Goal: Register for event/course

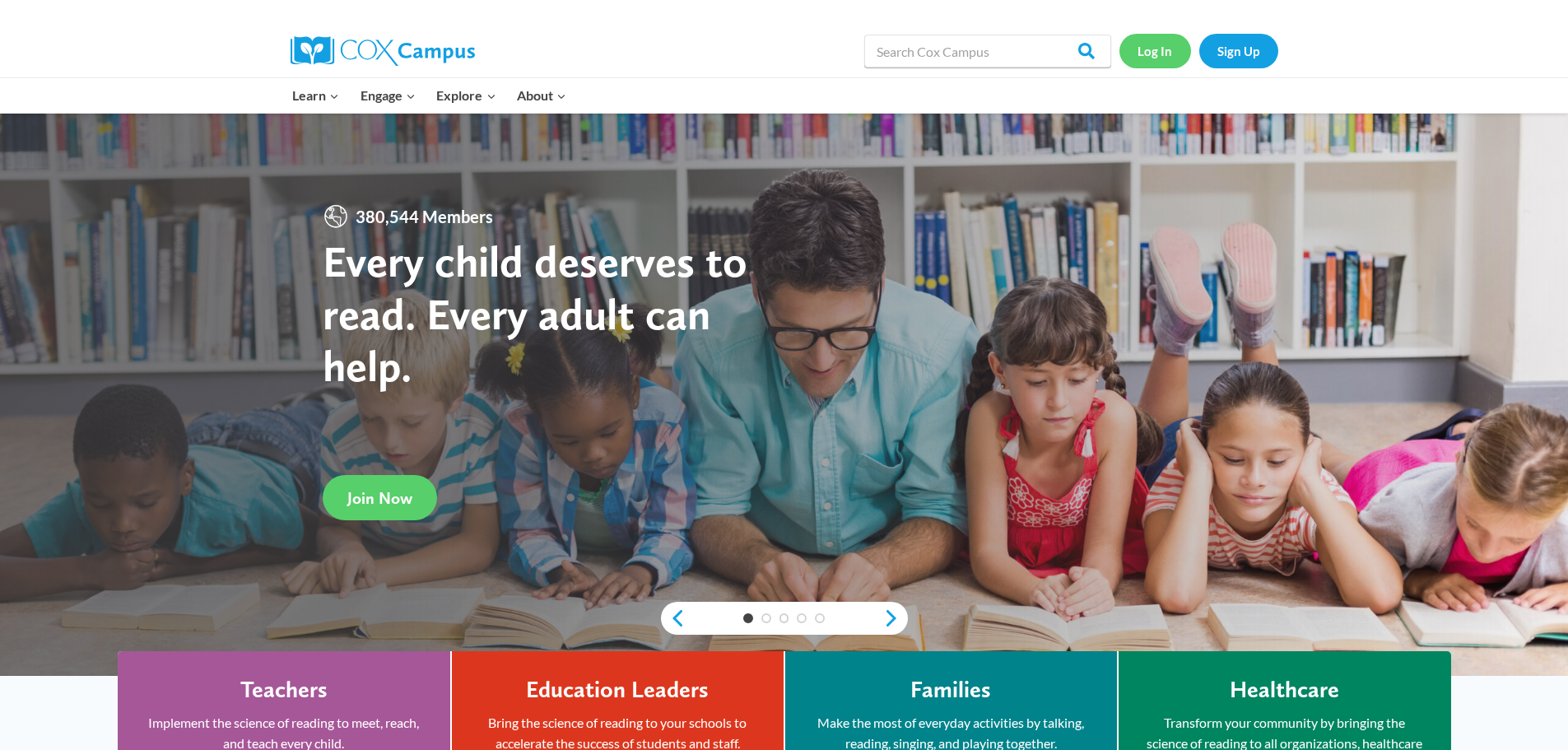
click at [1157, 52] on link "Log In" at bounding box center [1156, 51] width 72 height 34
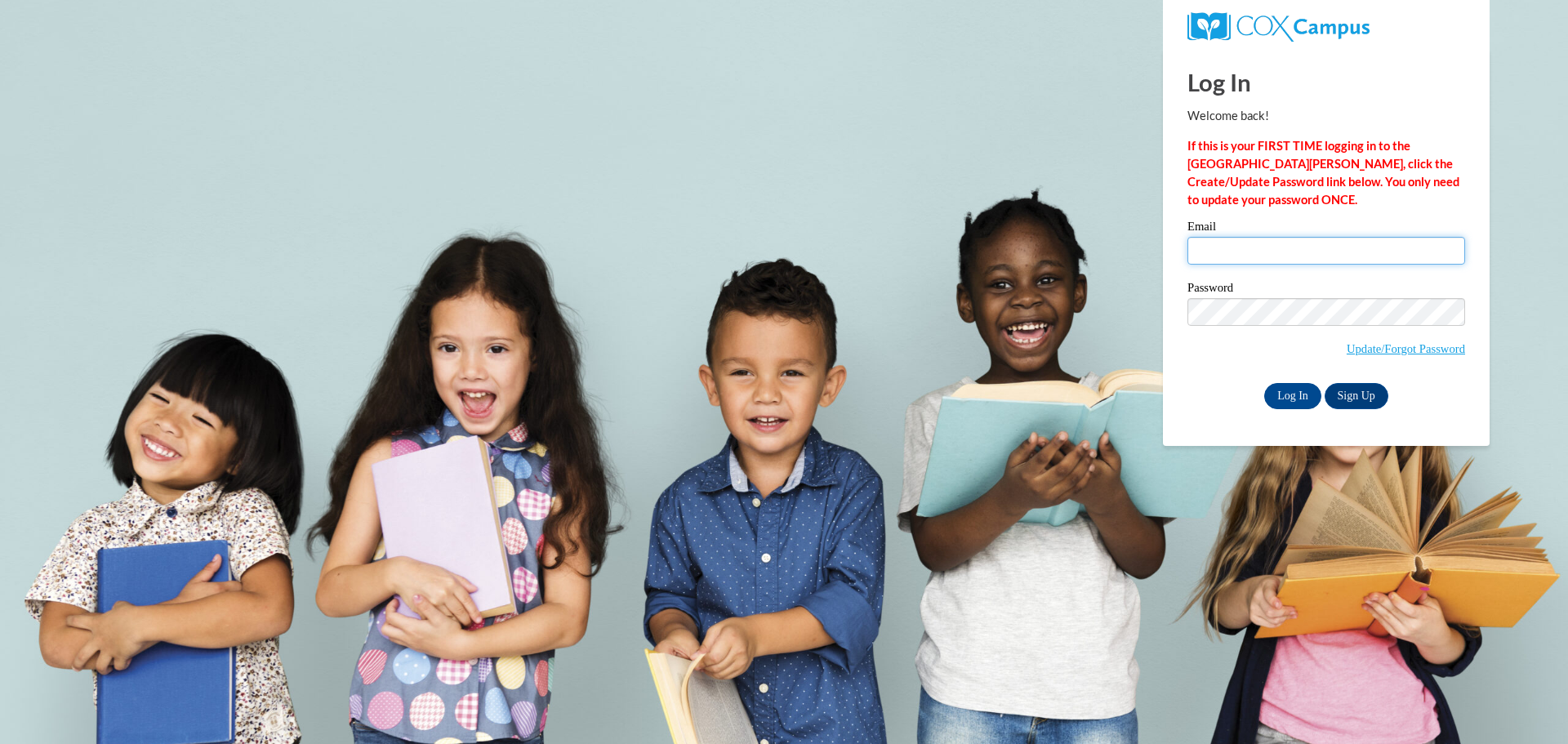
click at [1223, 242] on input "Email" at bounding box center [1326, 250] width 278 height 28
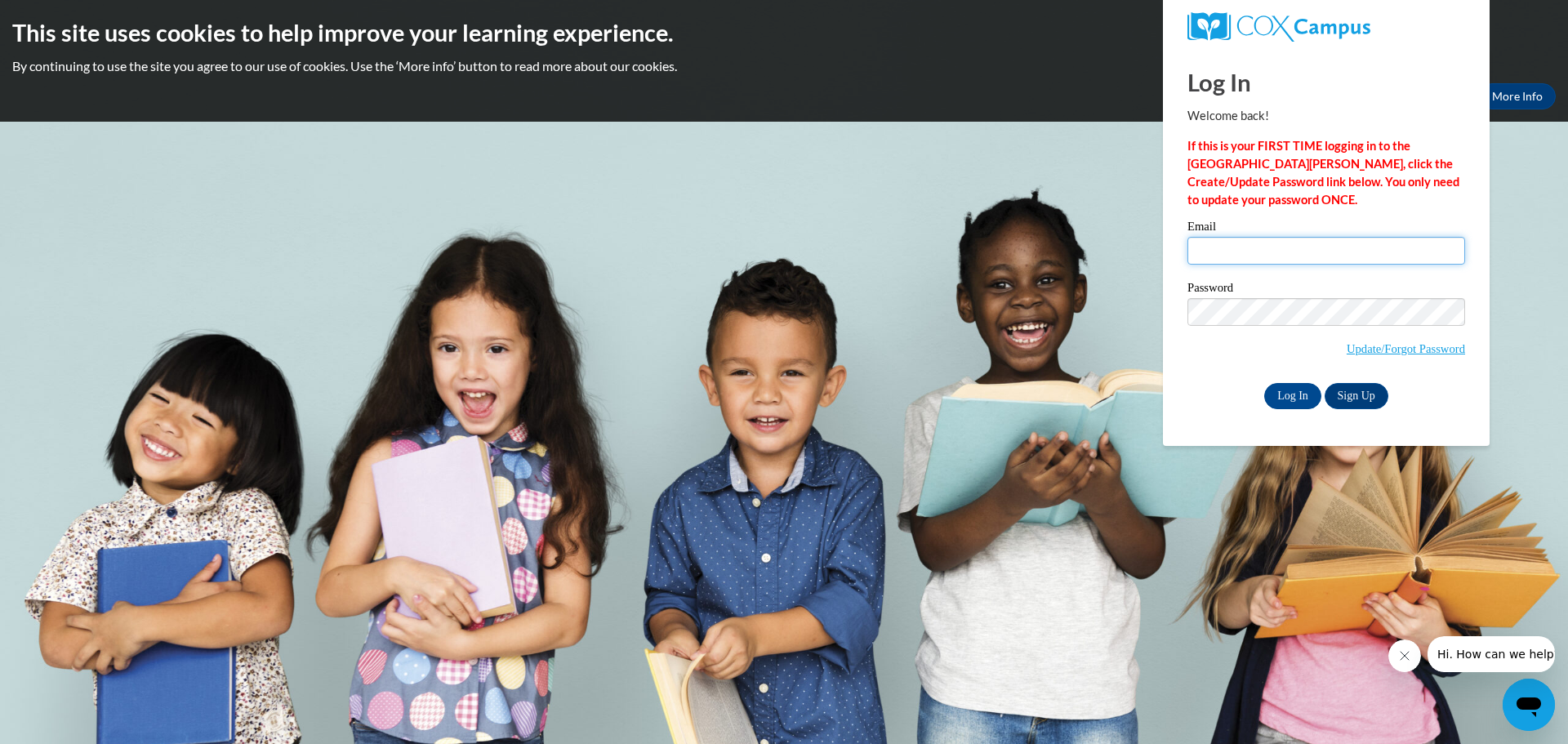
click at [1228, 245] on input "Email" at bounding box center [1326, 250] width 278 height 28
type input "Duke"
click at [1279, 392] on input "Log In" at bounding box center [1293, 395] width 57 height 26
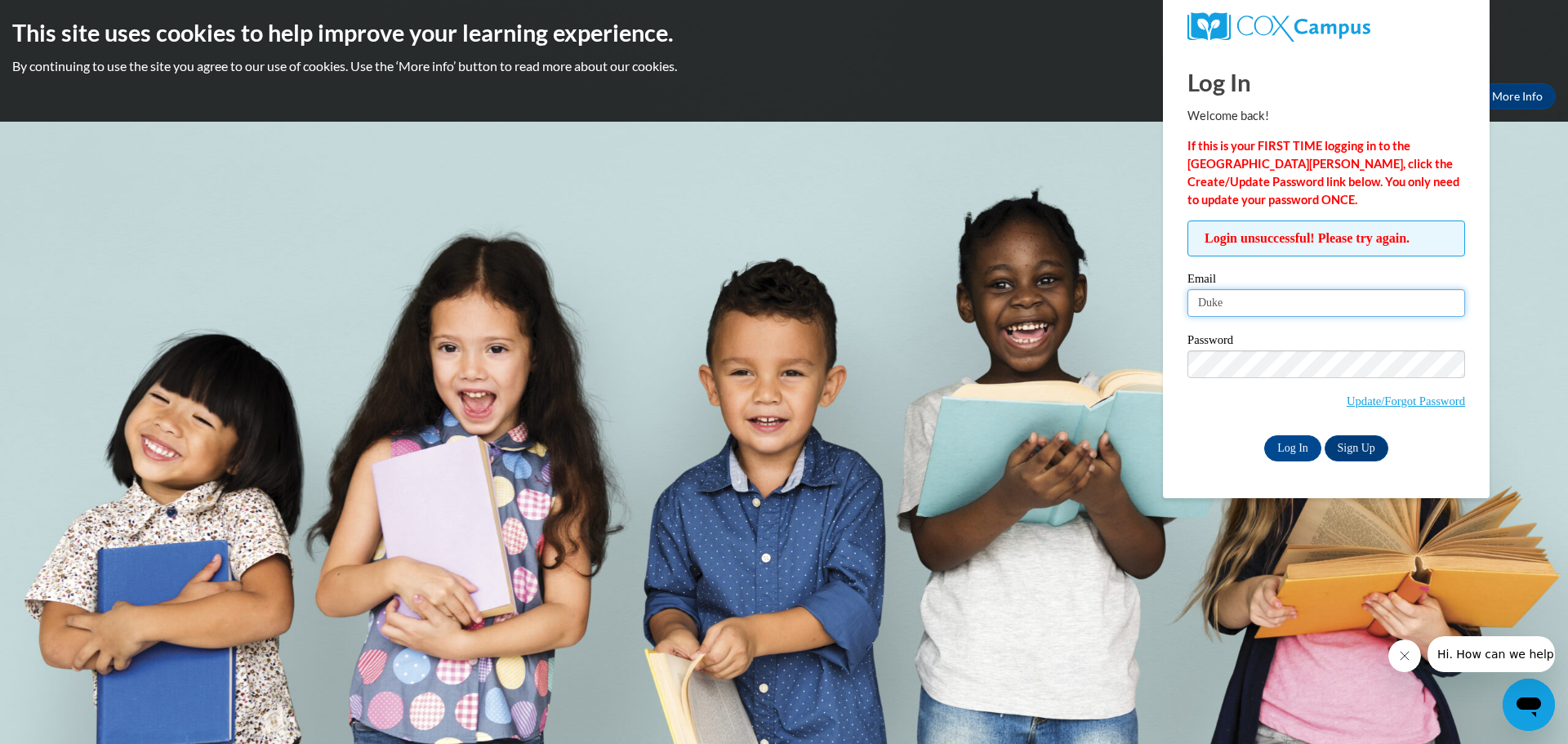
click at [1242, 303] on input "Duke" at bounding box center [1326, 302] width 278 height 28
drag, startPoint x: 1159, startPoint y: 312, endPoint x: 1085, endPoint y: 318, distance: 74.2
click at [1085, 318] on body "This site uses cookies to help improve your learning experience. By continuing …" at bounding box center [784, 372] width 1568 height 744
click at [1255, 304] on input "Duke" at bounding box center [1326, 302] width 278 height 28
click at [1139, 306] on body "This site uses cookies to help improve your learning experience. By continuing …" at bounding box center [784, 372] width 1568 height 744
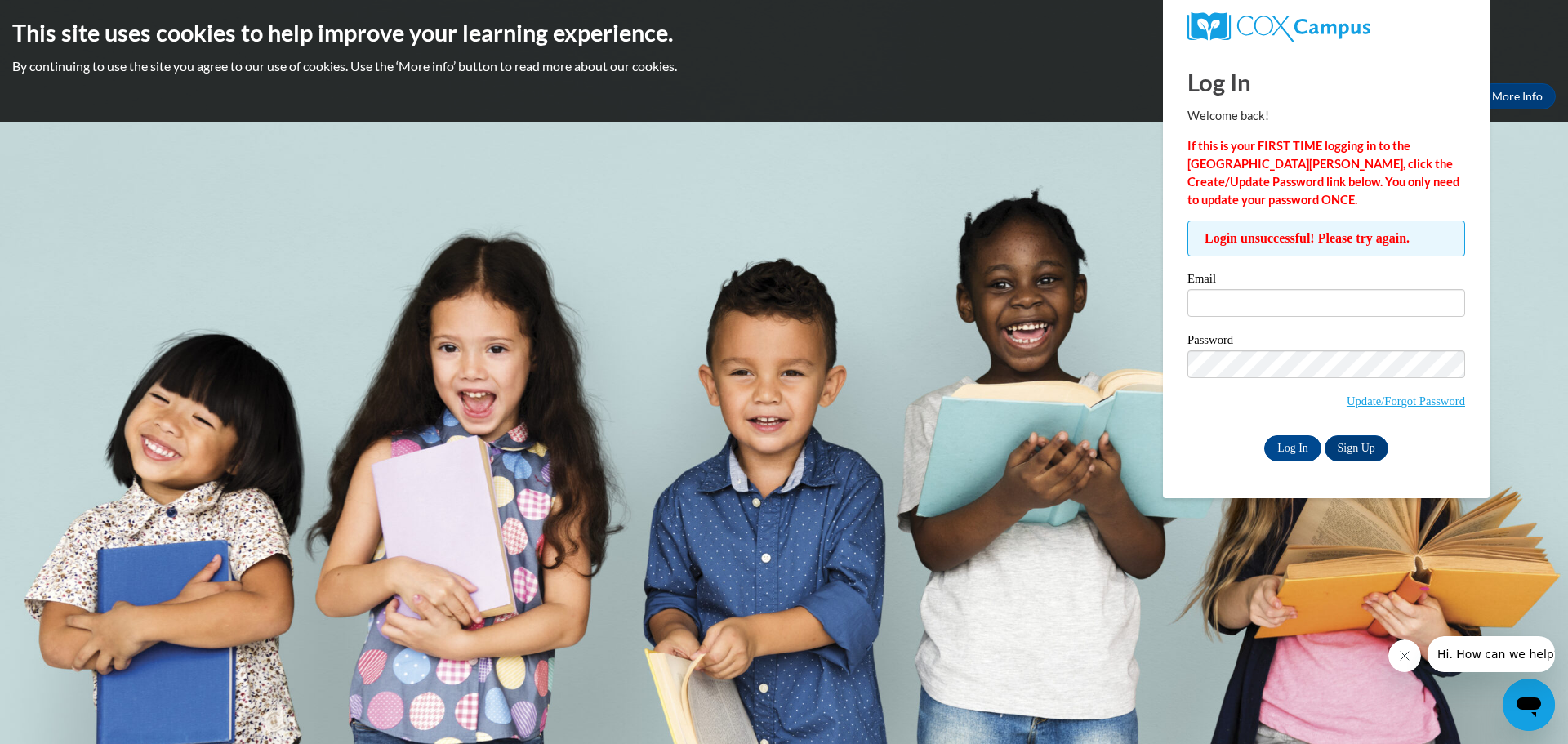
click at [1213, 437] on div "Log In Sign Up" at bounding box center [1326, 448] width 278 height 26
click at [1200, 300] on input "Email" at bounding box center [1326, 302] width 278 height 28
type input "[EMAIL_ADDRESS][DOMAIN_NAME]"
click at [1264, 435] on input "Log In" at bounding box center [1293, 448] width 57 height 26
click at [1369, 394] on link "Update/Forgot Password" at bounding box center [1406, 400] width 118 height 13
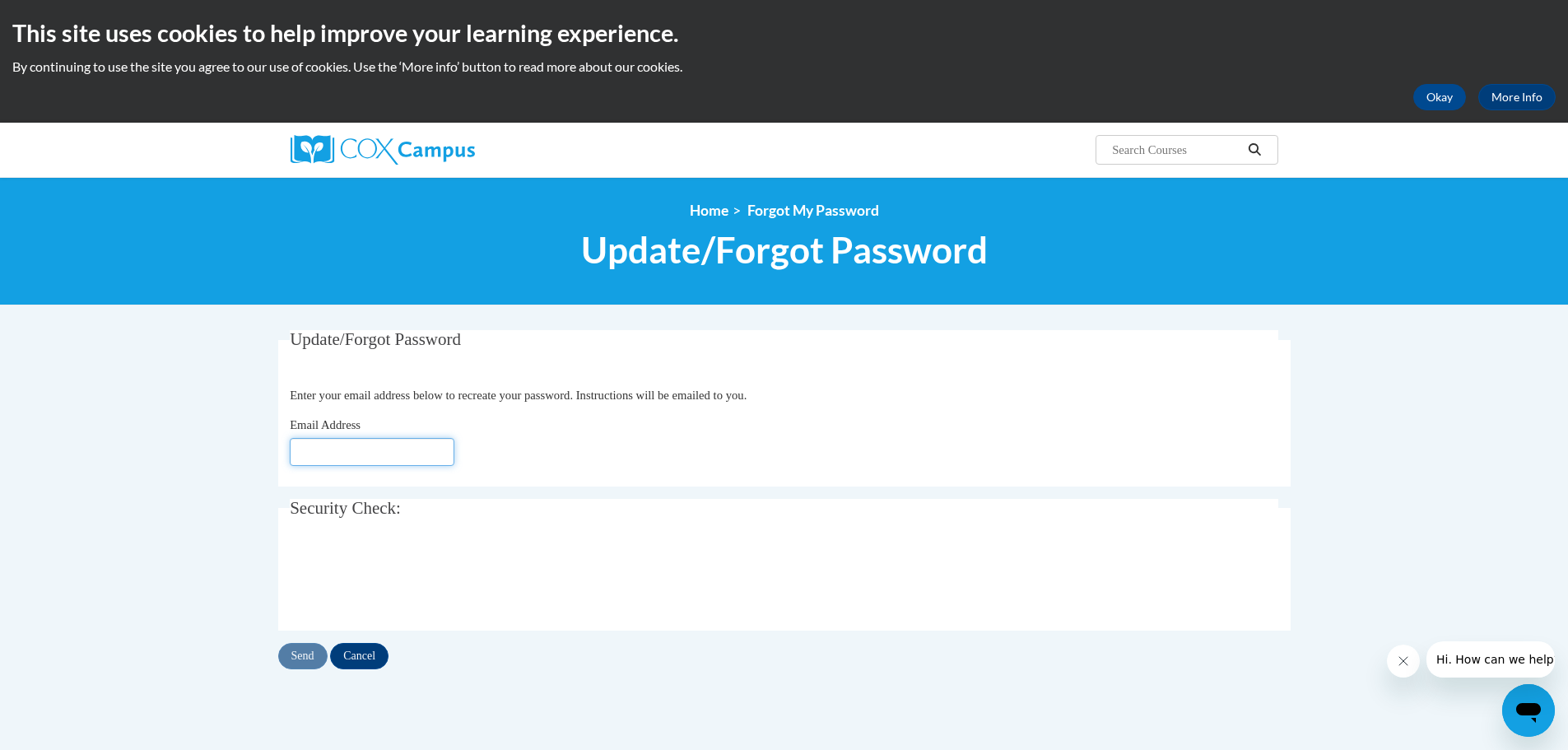
click at [365, 444] on input "Email Address" at bounding box center [371, 451] width 164 height 28
type input "[EMAIL_ADDRESS][DOMAIN_NAME]"
click at [305, 656] on input "Send" at bounding box center [303, 656] width 49 height 26
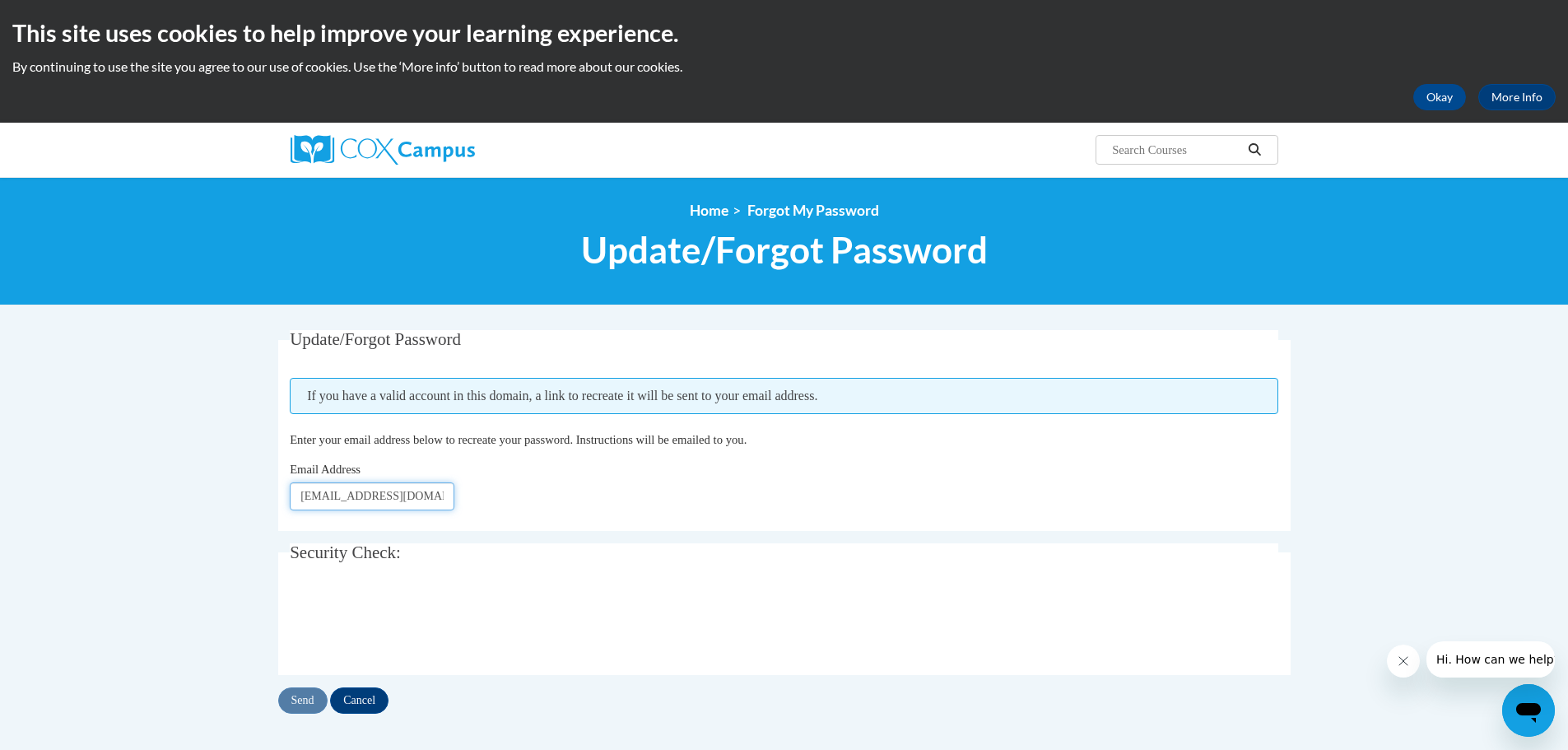
drag, startPoint x: 409, startPoint y: 498, endPoint x: 163, endPoint y: 501, distance: 246.0
click at [163, 501] on body "This site uses cookies to help improve your learning experience. By continuing …" at bounding box center [784, 558] width 1568 height 1116
type input "[EMAIL_ADDRESS][DOMAIN_NAME]"
click at [303, 701] on input "Send" at bounding box center [303, 700] width 49 height 26
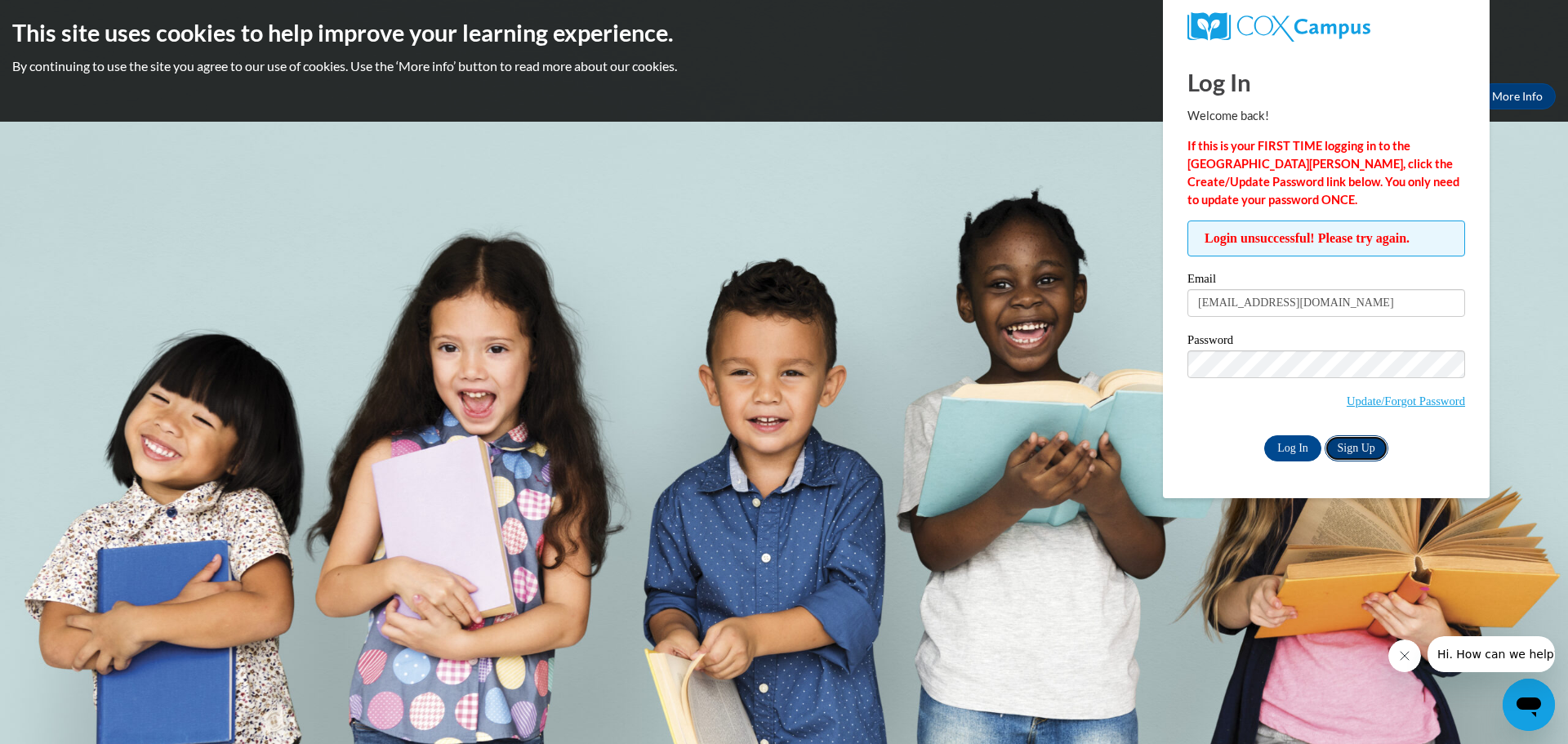
click at [1358, 439] on link "Sign Up" at bounding box center [1356, 448] width 63 height 26
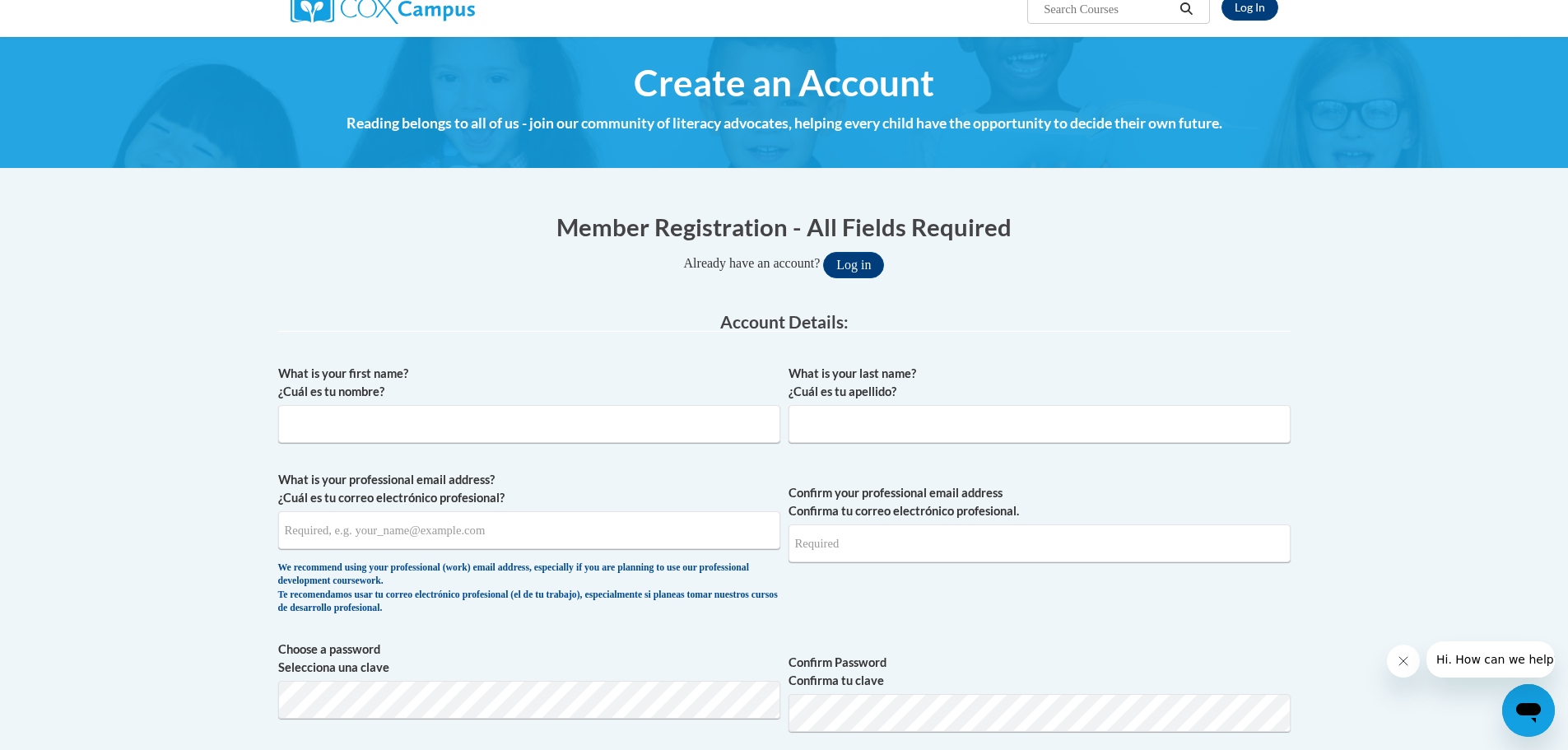
scroll to position [247, 0]
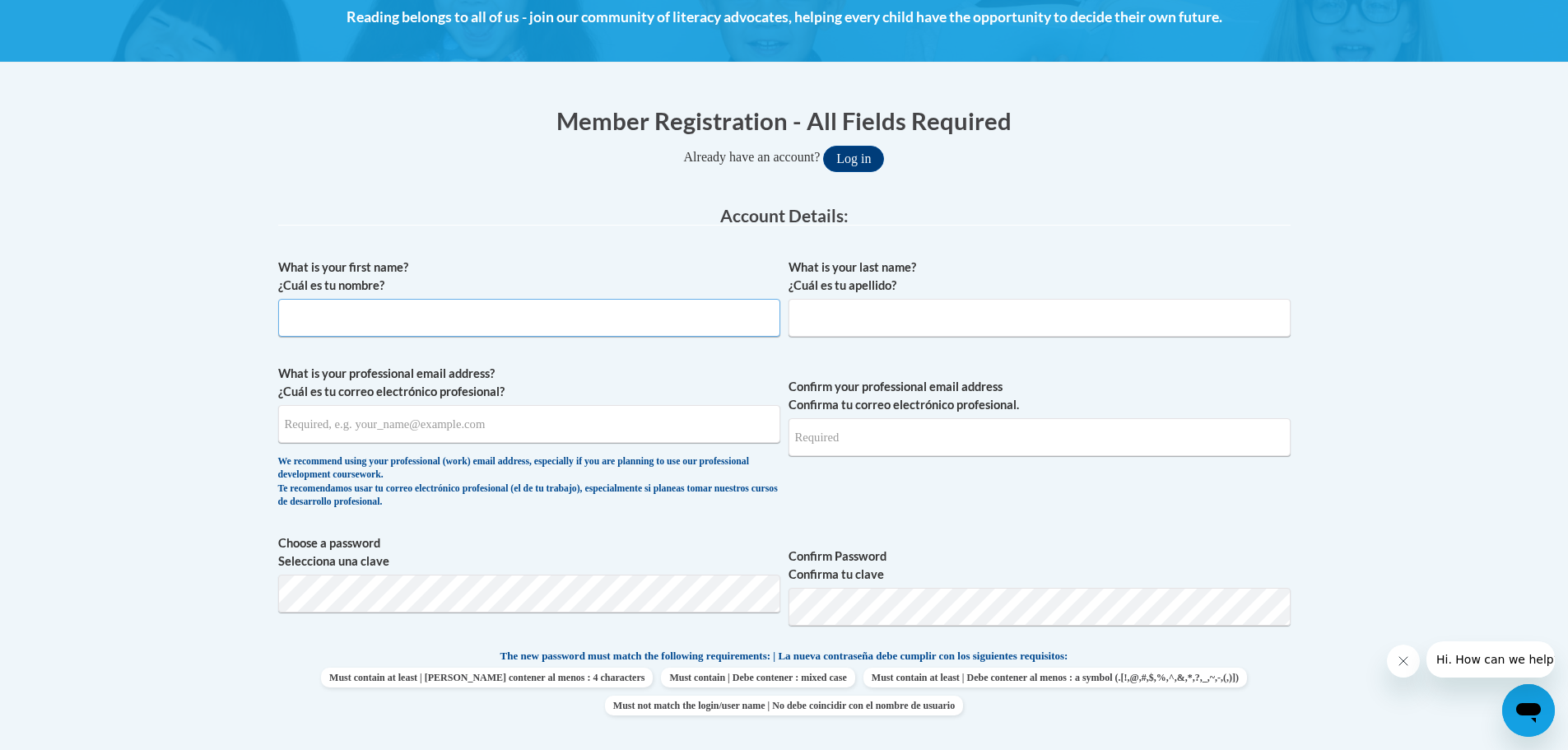
click at [335, 308] on input "What is your first name? ¿Cuál es tu nombre?" at bounding box center [530, 318] width 503 height 37
type input "[PERSON_NAME]"
type input "Duke"
type input "[EMAIL_ADDRESS][DOMAIN_NAME]"
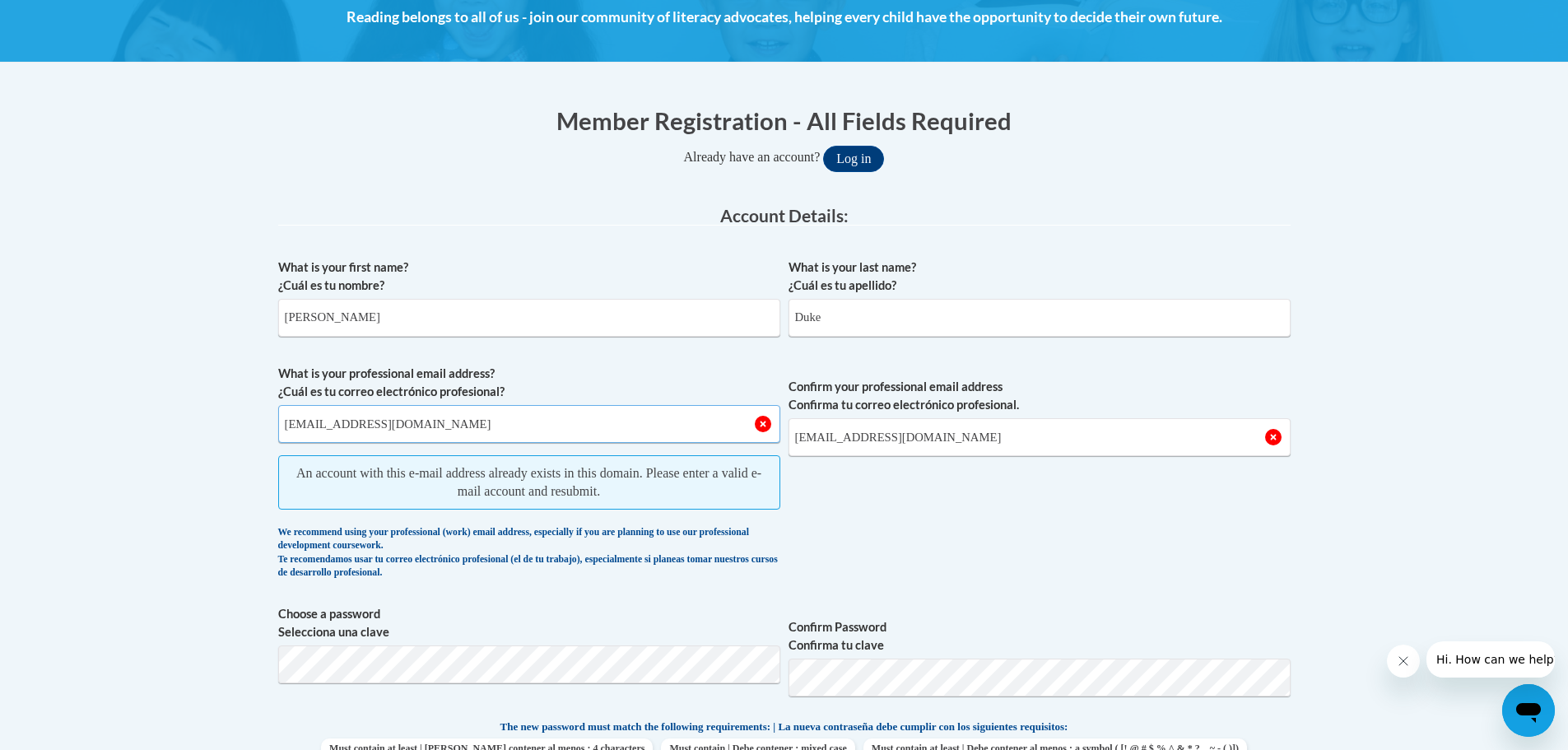
drag, startPoint x: 393, startPoint y: 425, endPoint x: 227, endPoint y: 431, distance: 166.1
type input "naiyari@gmail.com"
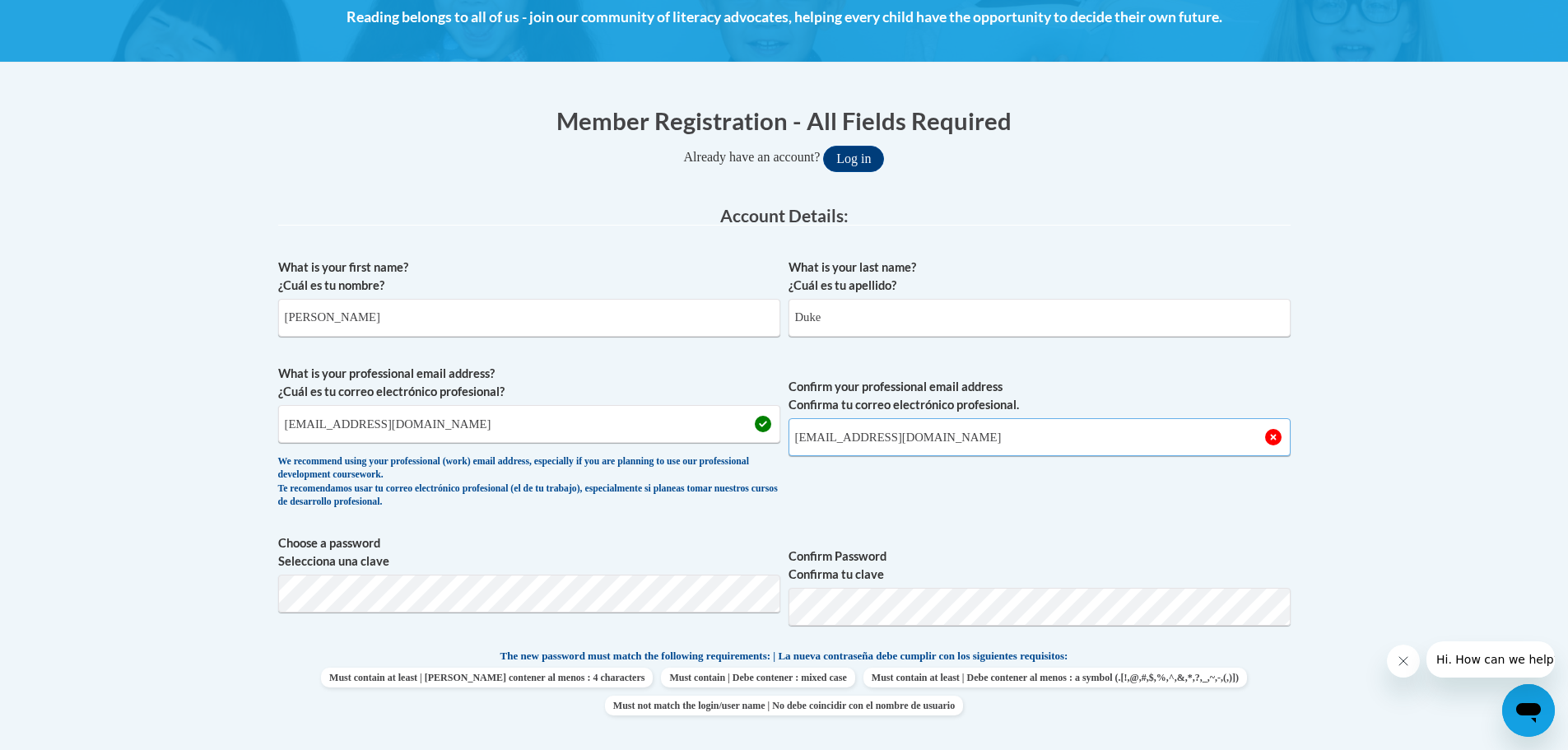
drag, startPoint x: 907, startPoint y: 434, endPoint x: 597, endPoint y: 437, distance: 310.0
click at [597, 437] on span "What is your professional email address? ¿Cuál es tu correo electrónico profesi…" at bounding box center [784, 440] width 1013 height 152
type input "naiyari@gmail.com"
click at [1038, 553] on label "Confirm Password Confirma tu clave" at bounding box center [1040, 565] width 503 height 37
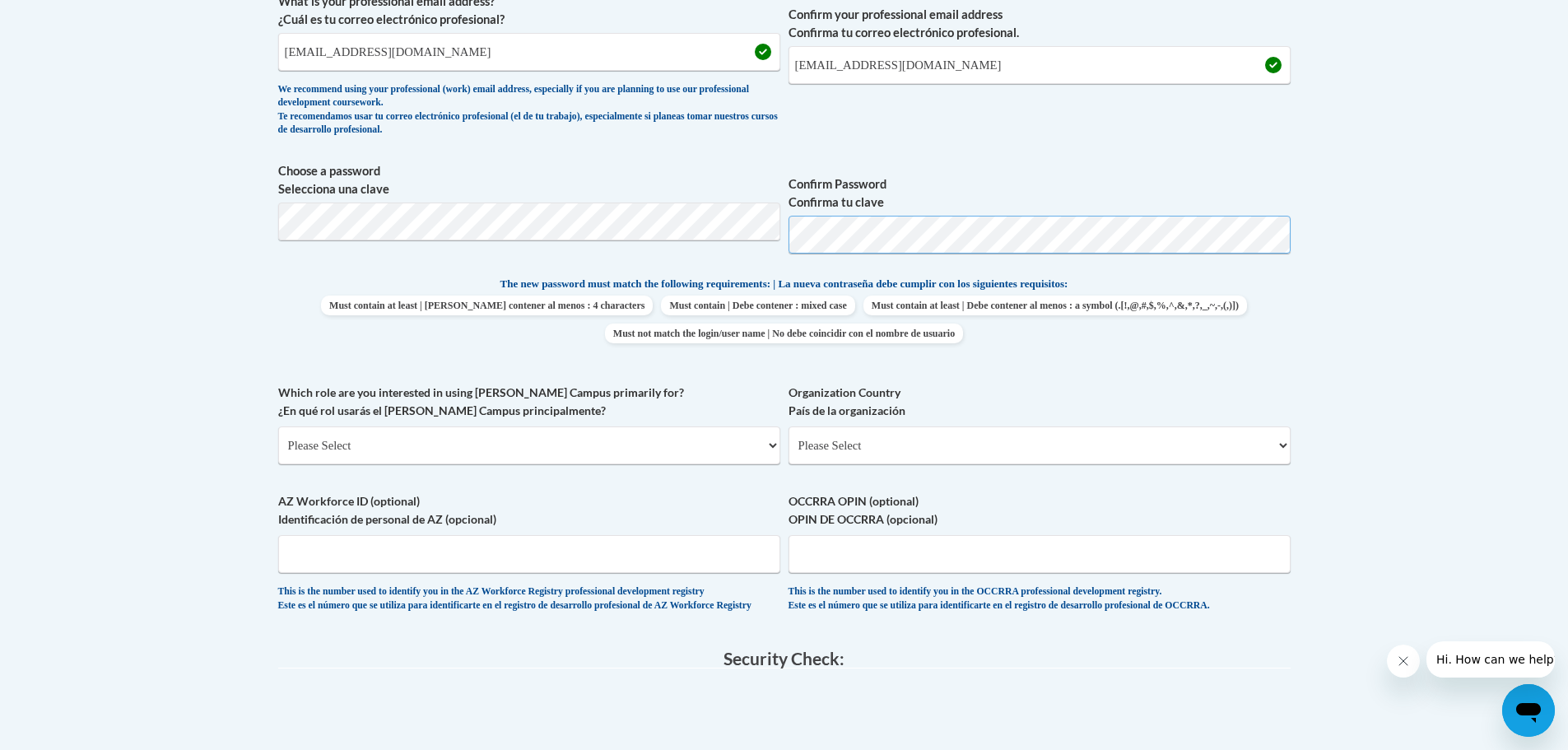
scroll to position [658, 0]
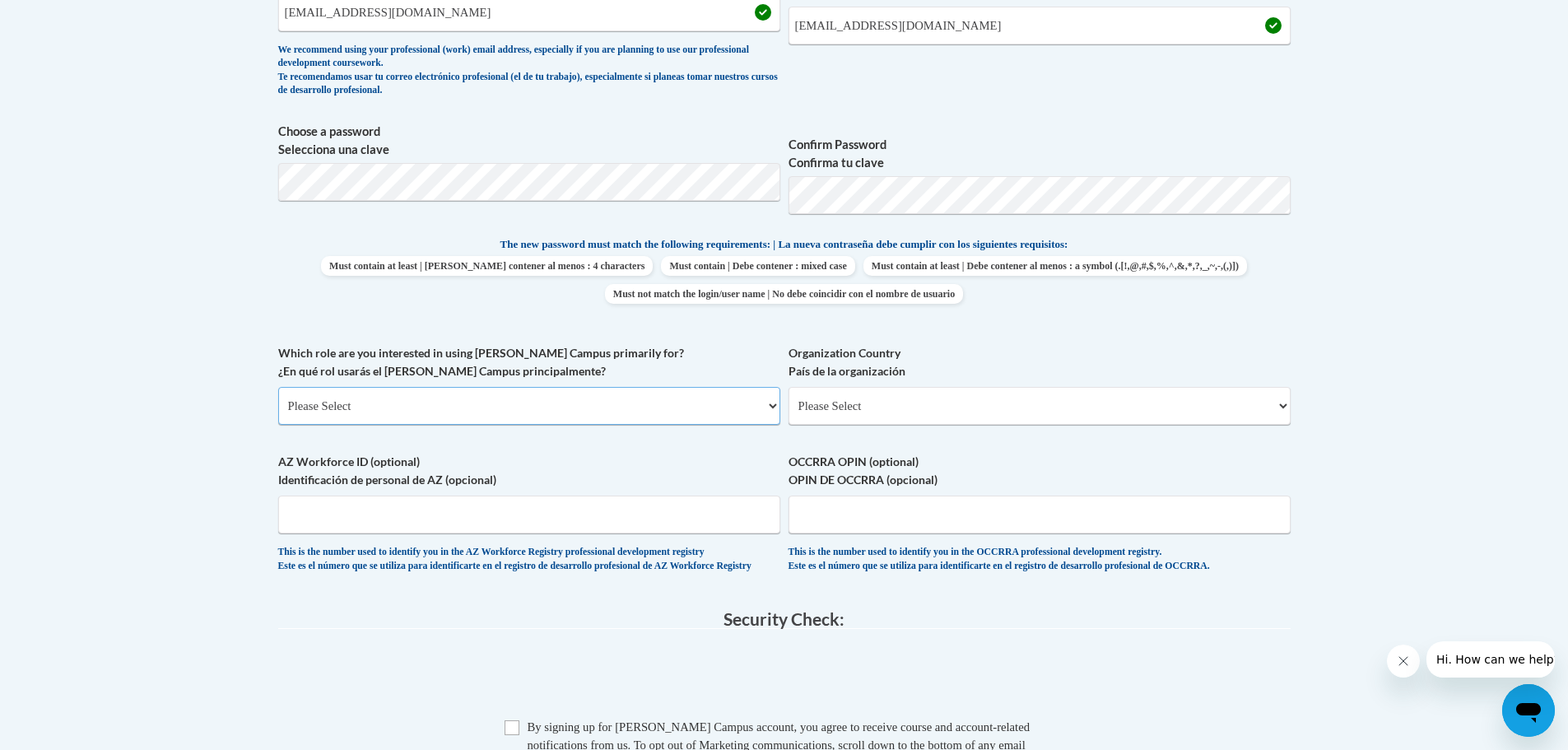
click at [402, 396] on select "Please Select College/University | Colegio/Universidad Community/Nonprofit Part…" at bounding box center [530, 405] width 503 height 37
select select "fbf2d438-af2f-41f8-98f1-81c410e29de3"
click at [279, 386] on select "Please Select College/University | Colegio/Universidad Community/Nonprofit Part…" at bounding box center [530, 405] width 503 height 37
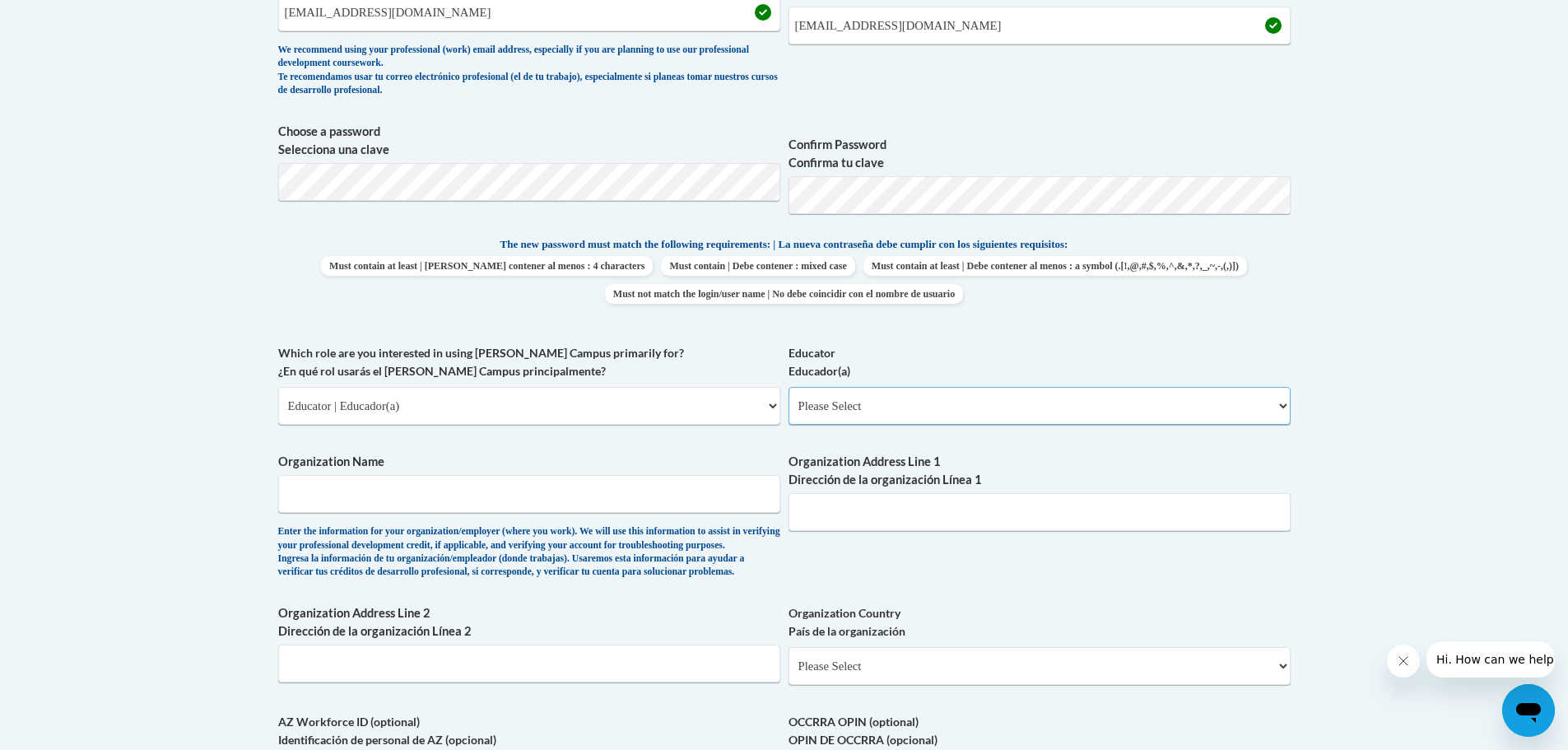
click at [864, 405] on select "Please Select Early Learning/Daycare Teacher/Family Home Care Provider | Maestr…" at bounding box center [1040, 405] width 503 height 37
select select "5e2af403-4f2c-4e49-a02f-103e55d7b75b"
click at [789, 386] on select "Please Select Early Learning/Daycare Teacher/Family Home Care Provider | Maestr…" at bounding box center [1040, 405] width 503 height 37
click at [370, 500] on input "Organization Name" at bounding box center [530, 494] width 503 height 37
type input "Easterseals"
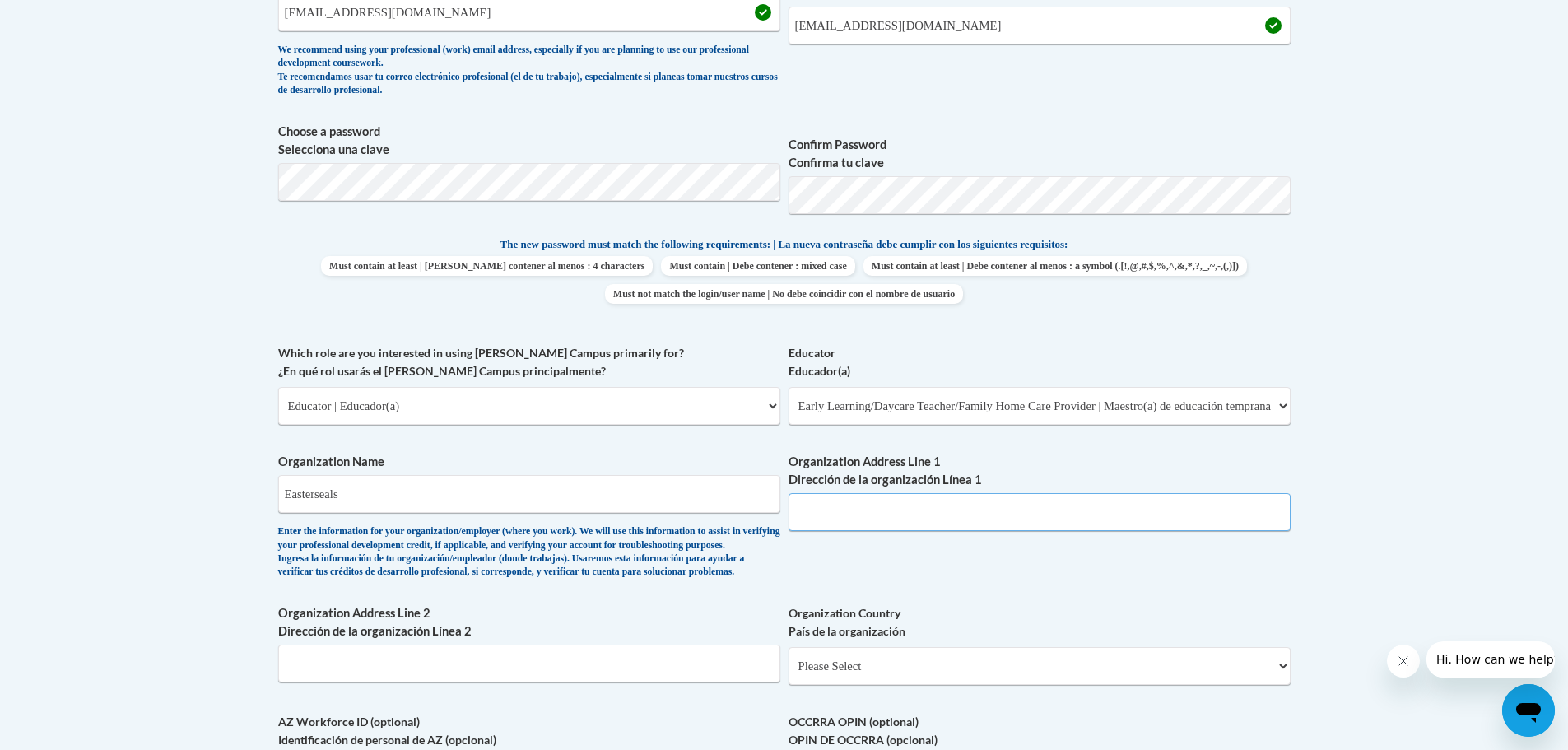
click at [813, 515] on input "Organization Address Line 1 Dirección de la organización Línea 1" at bounding box center [1040, 512] width 503 height 37
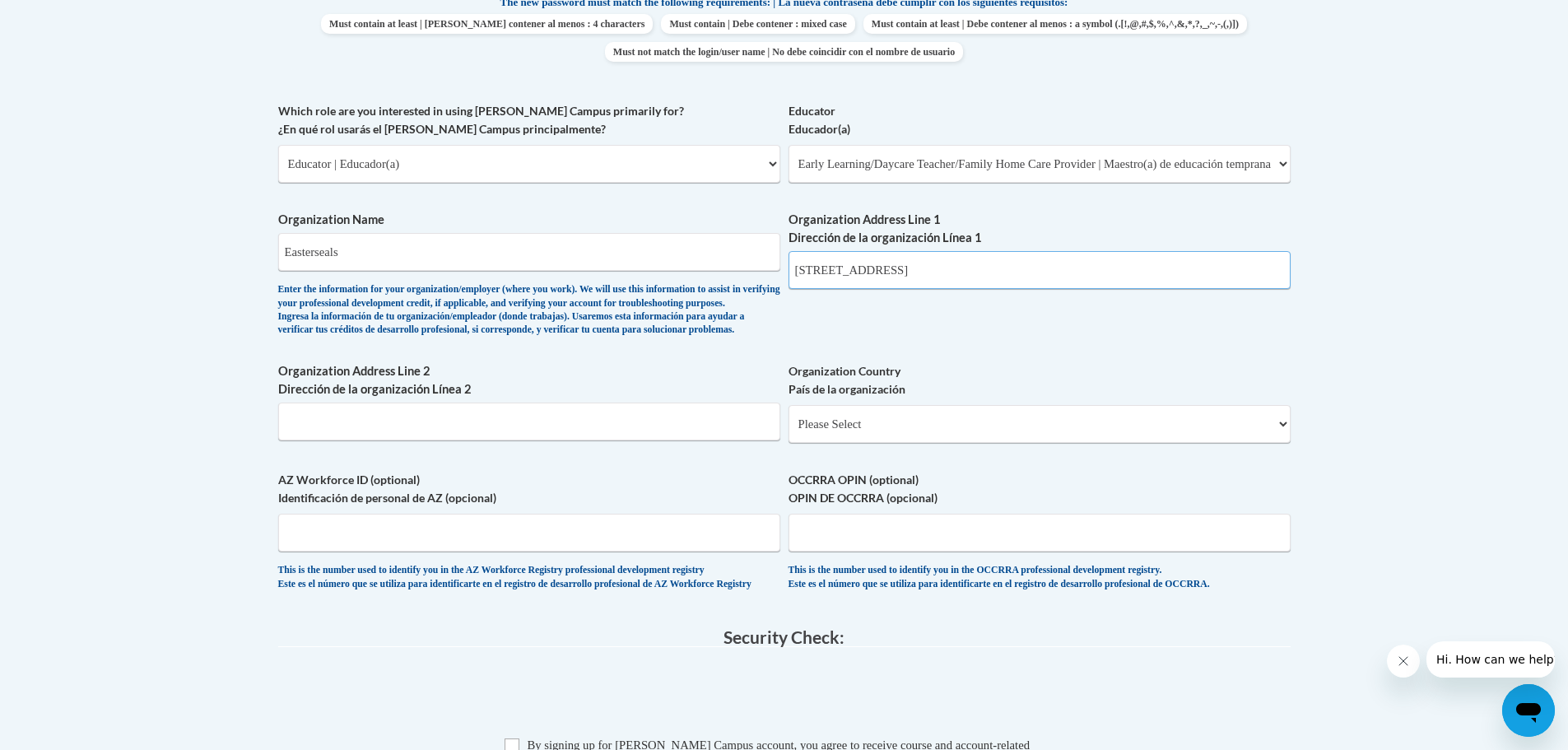
scroll to position [905, 0]
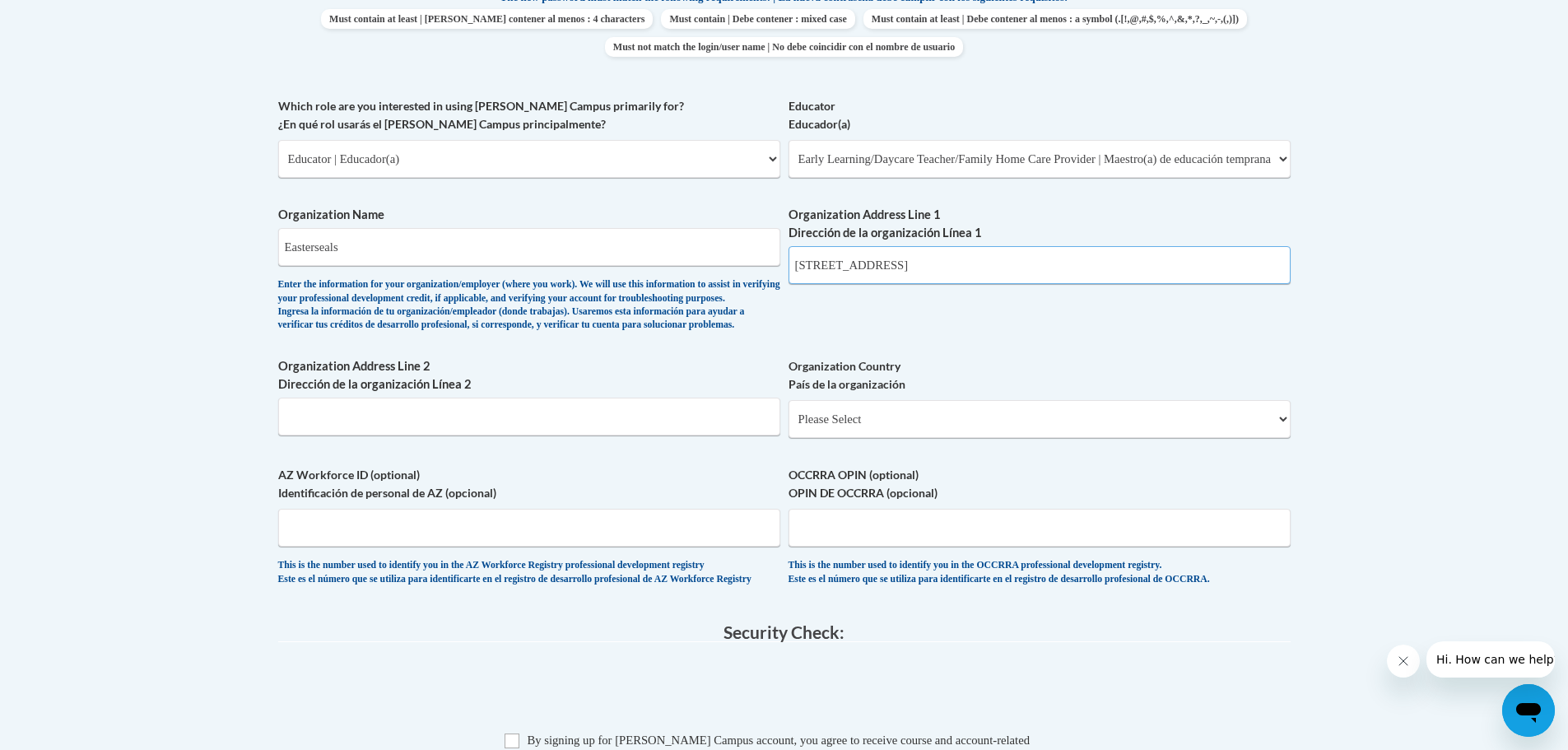
type input "125 Broad St Meriden CT"
click at [873, 438] on select "Please Select United States | Estados Unidos Outside of the United States | Fue…" at bounding box center [1040, 419] width 503 height 37
select select "ad49bcad-a171-4b2e-b99c-48b446064914"
click at [789, 427] on select "Please Select United States | Estados Unidos Outside of the United States | Fue…" at bounding box center [1040, 419] width 503 height 37
select select
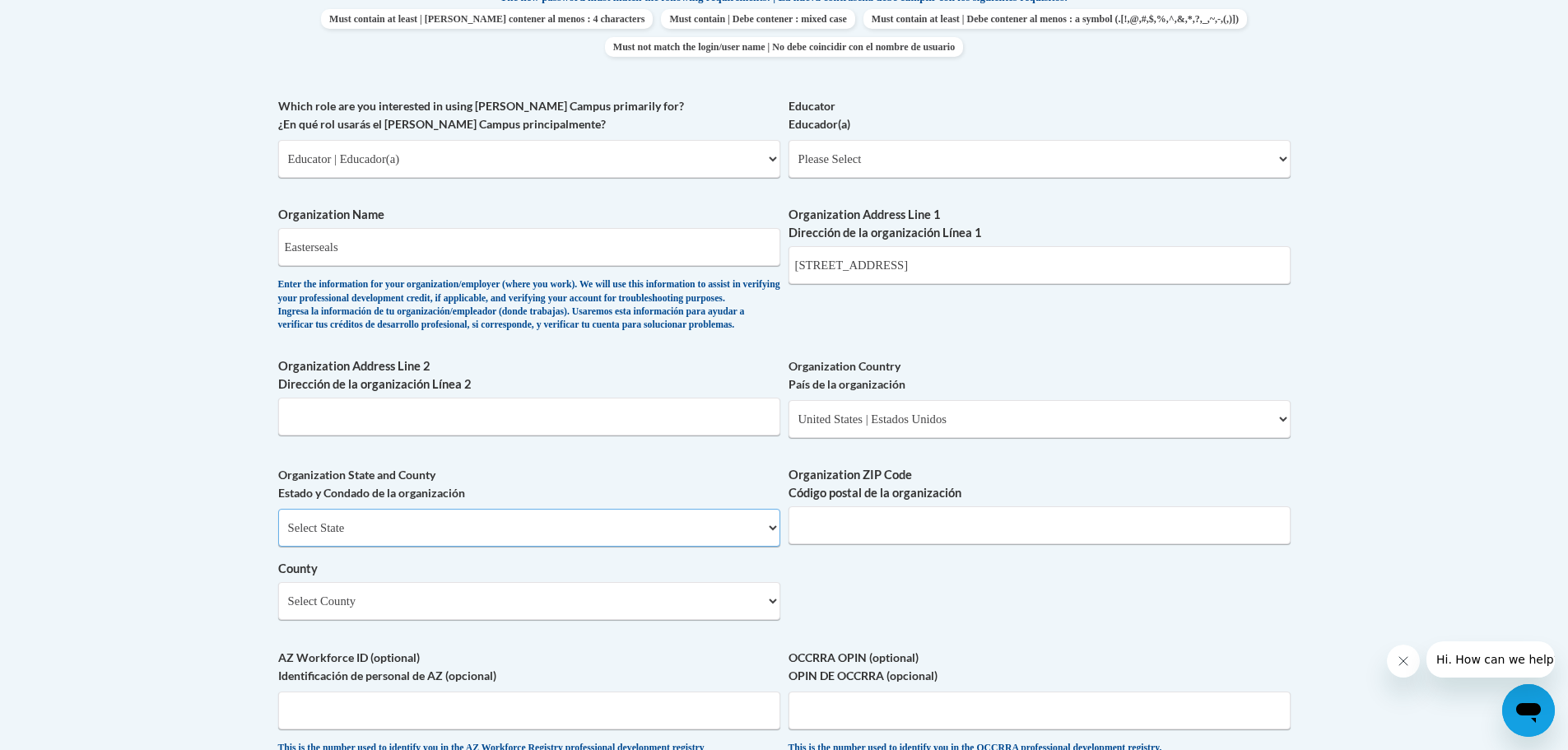
click at [395, 547] on select "Select State Alabama Alaska Arizona Arkansas California Colorado Connecticut De…" at bounding box center [530, 527] width 503 height 37
select select "Connecticut"
click at [279, 535] on select "Select State Alabama Alaska Arizona Arkansas California Colorado Connecticut De…" at bounding box center [530, 527] width 503 height 37
click at [930, 266] on input "125 Broad St Meriden CT" at bounding box center [1040, 265] width 503 height 37
type input "125 Broad St Meriden"
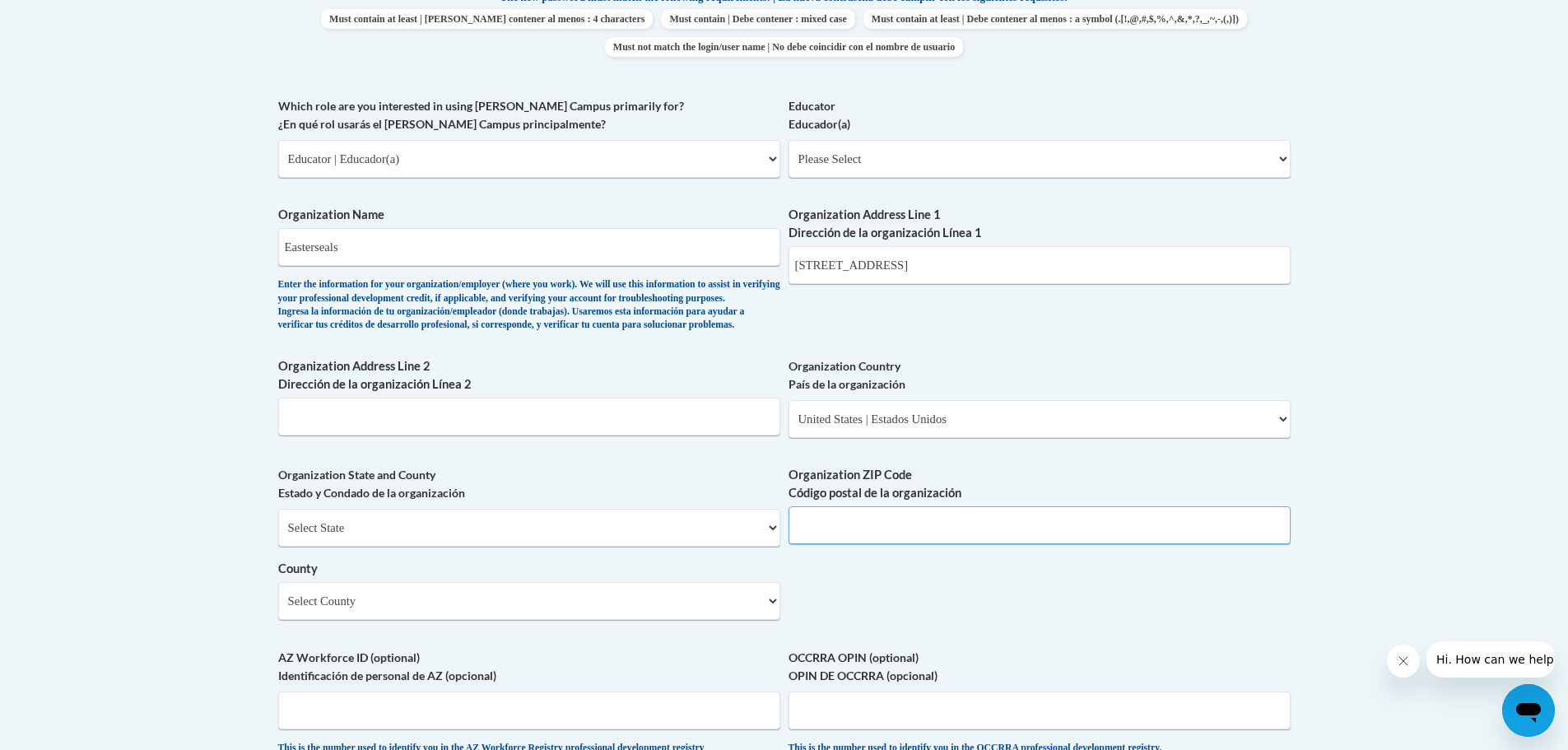
click at [905, 544] on input "Organization ZIP Code Código postal de la organización" at bounding box center [1040, 524] width 503 height 37
type input "06450"
click at [482, 620] on select "Select County Capitol Greater Bridgeport Lower Connecticut River Valley Naugatu…" at bounding box center [530, 600] width 503 height 37
click at [844, 619] on div "What is your first name? ¿Cuál es tu nombre? Glenda What is your last name? ¿Cu…" at bounding box center [784, 189] width 1013 height 1194
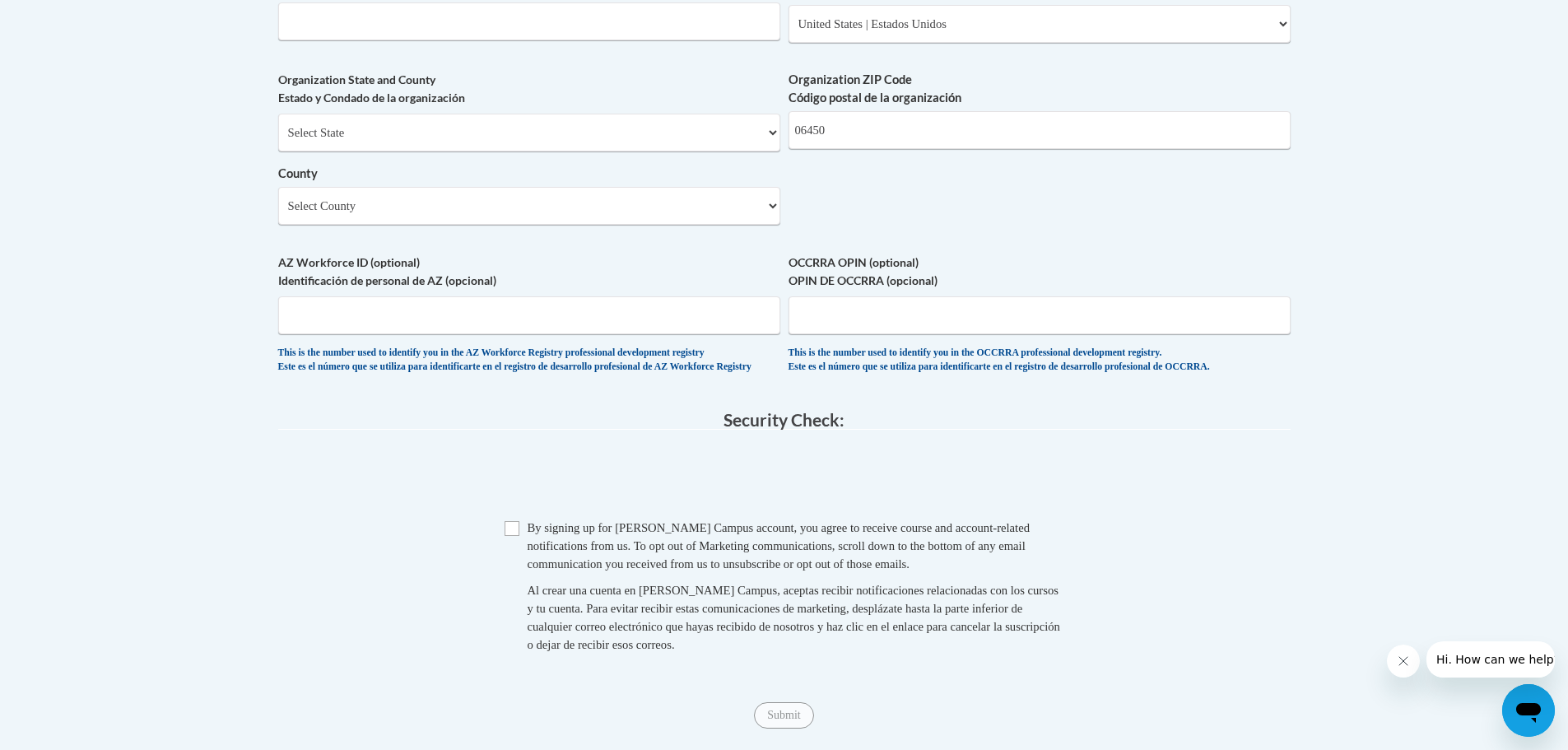
scroll to position [1317, 0]
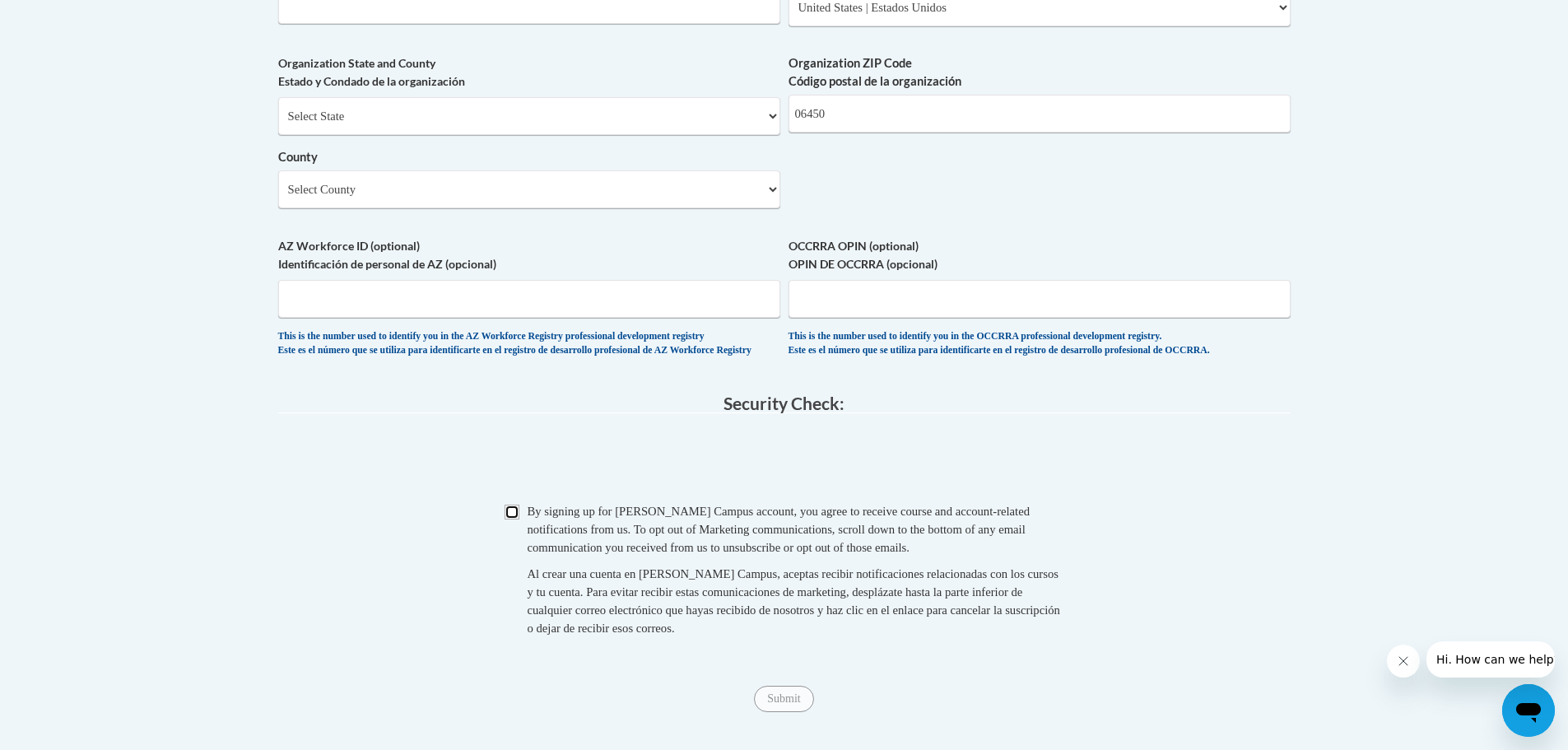
click at [512, 519] on input "Checkbox" at bounding box center [512, 512] width 14 height 14
checkbox input "true"
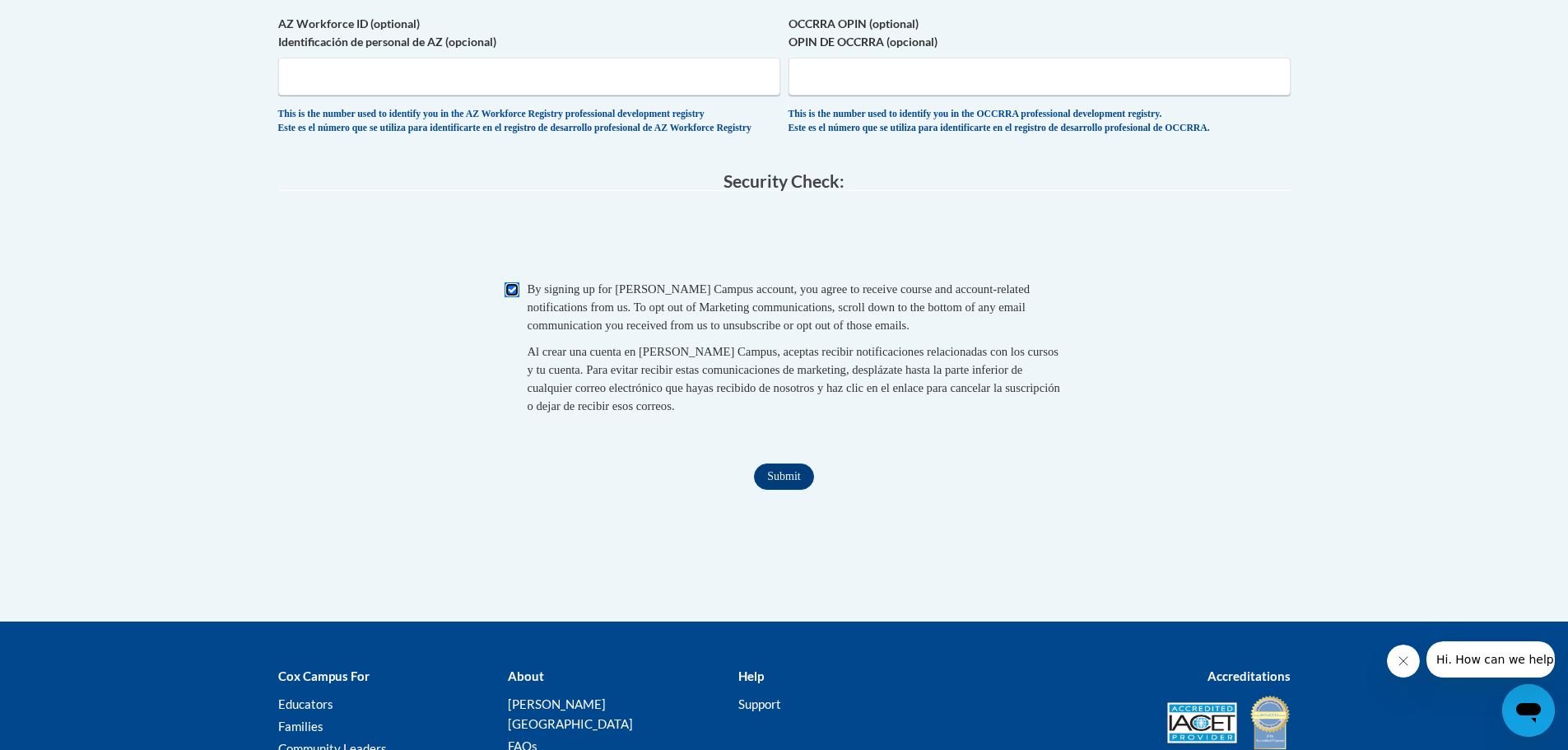
scroll to position [1564, 0]
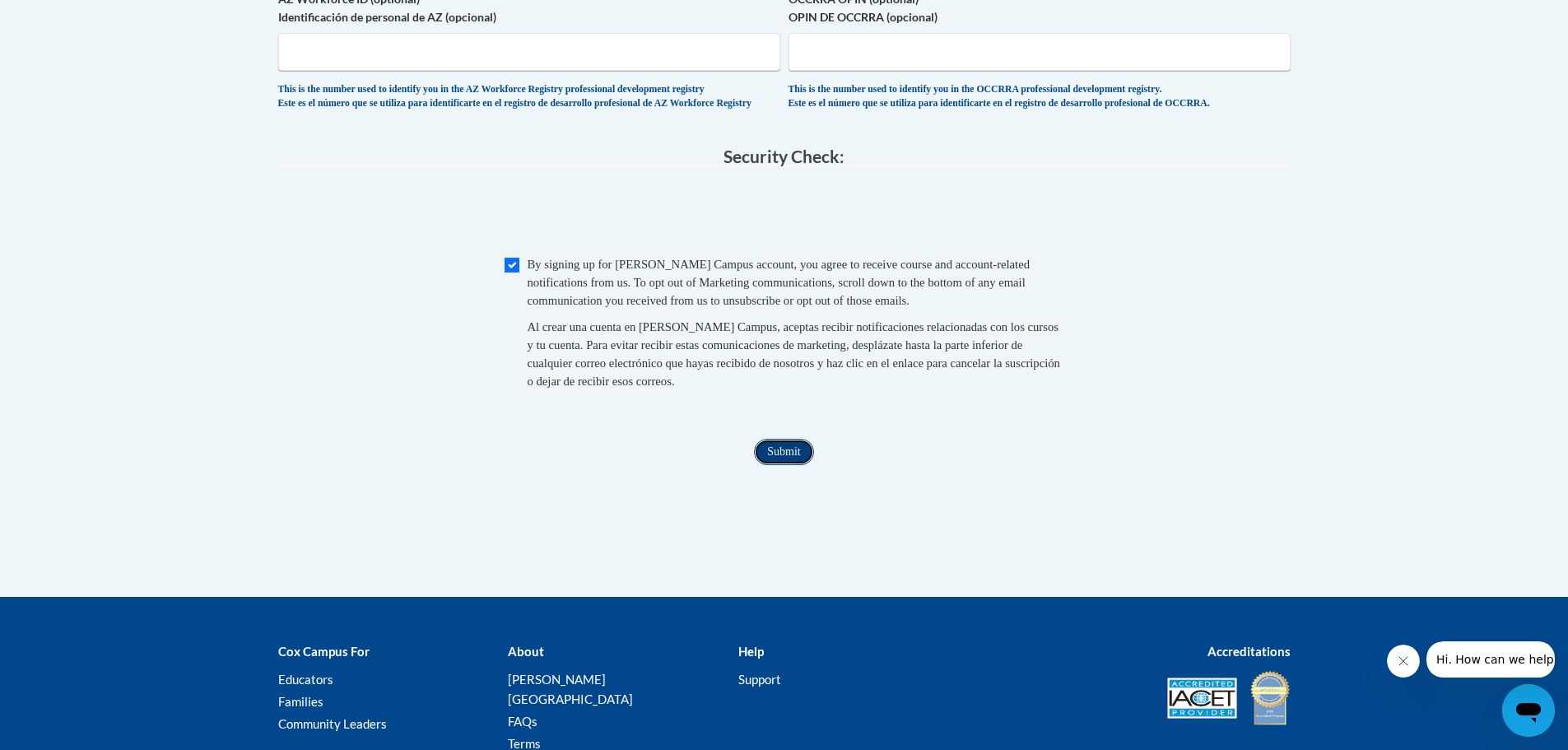
click at [784, 465] on input "Submit" at bounding box center [784, 451] width 60 height 26
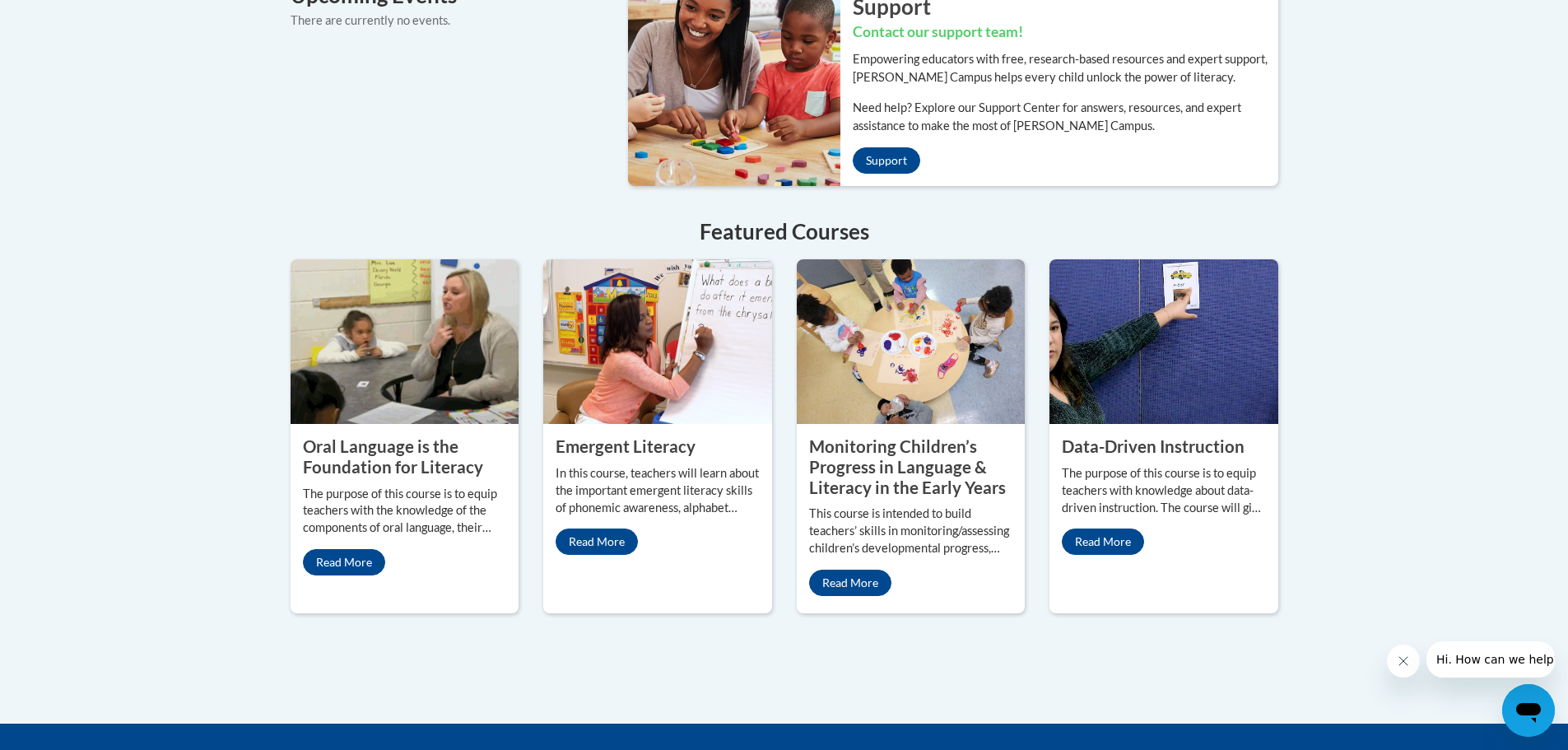
scroll to position [1317, 0]
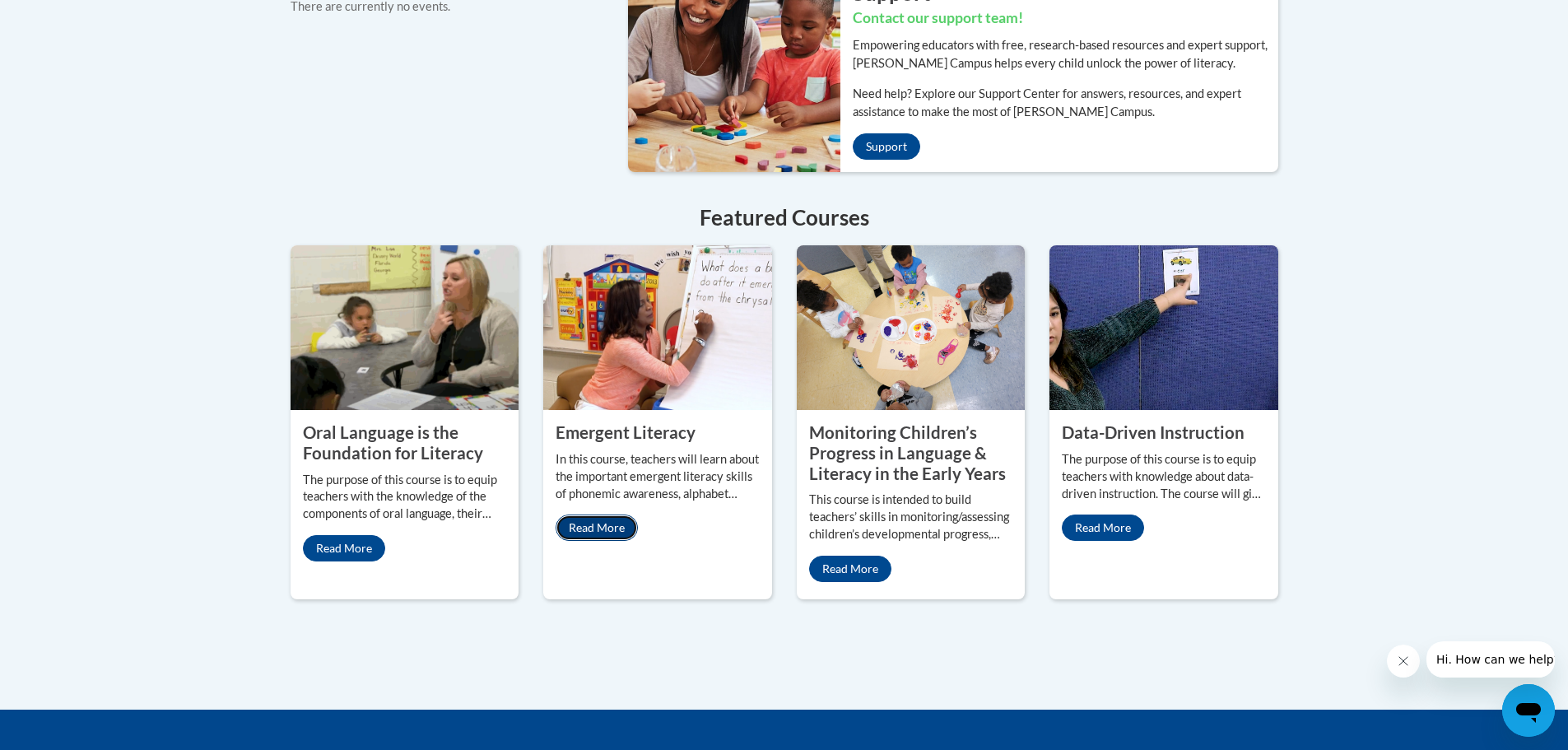
click at [596, 514] on link "Read More" at bounding box center [596, 527] width 83 height 26
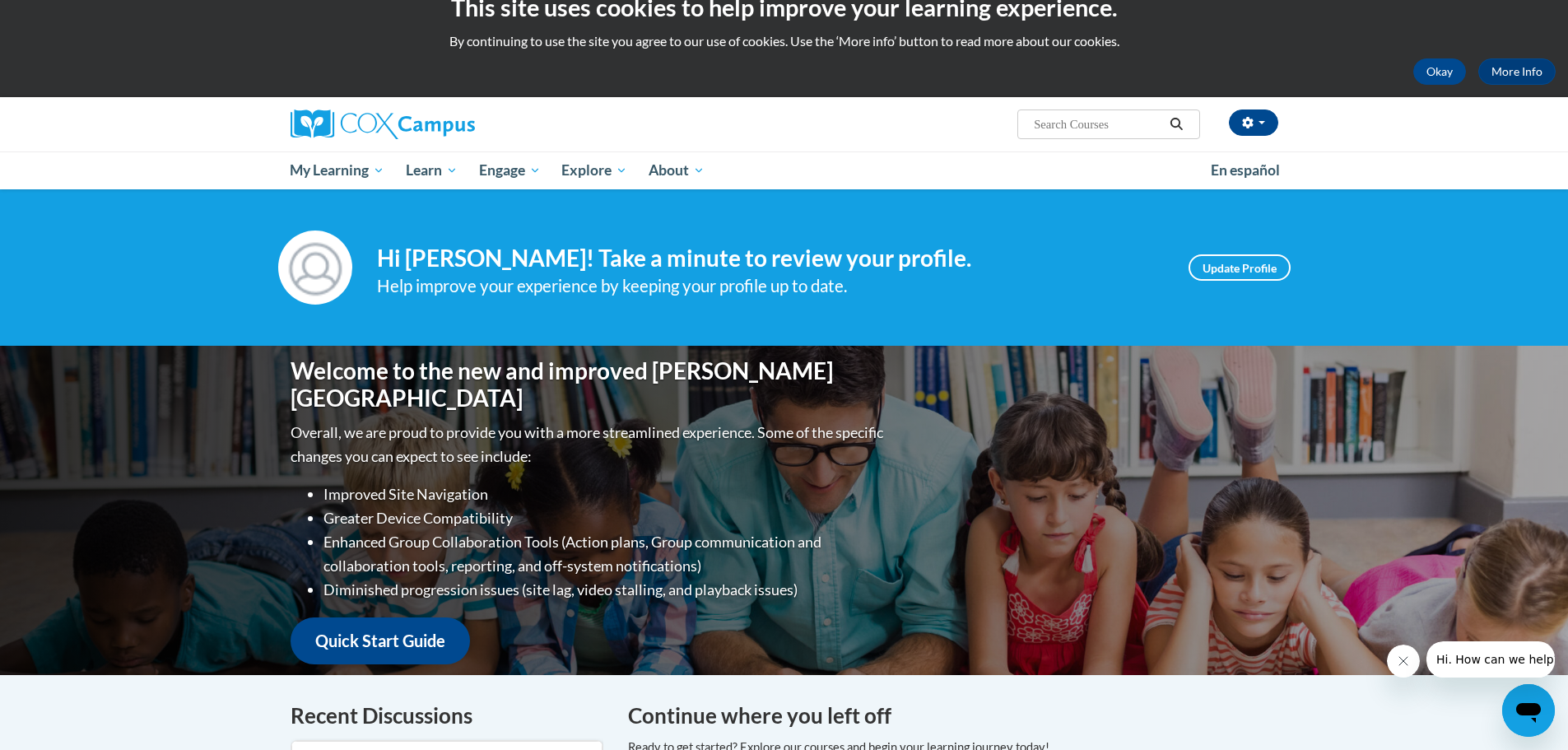
scroll to position [0, 0]
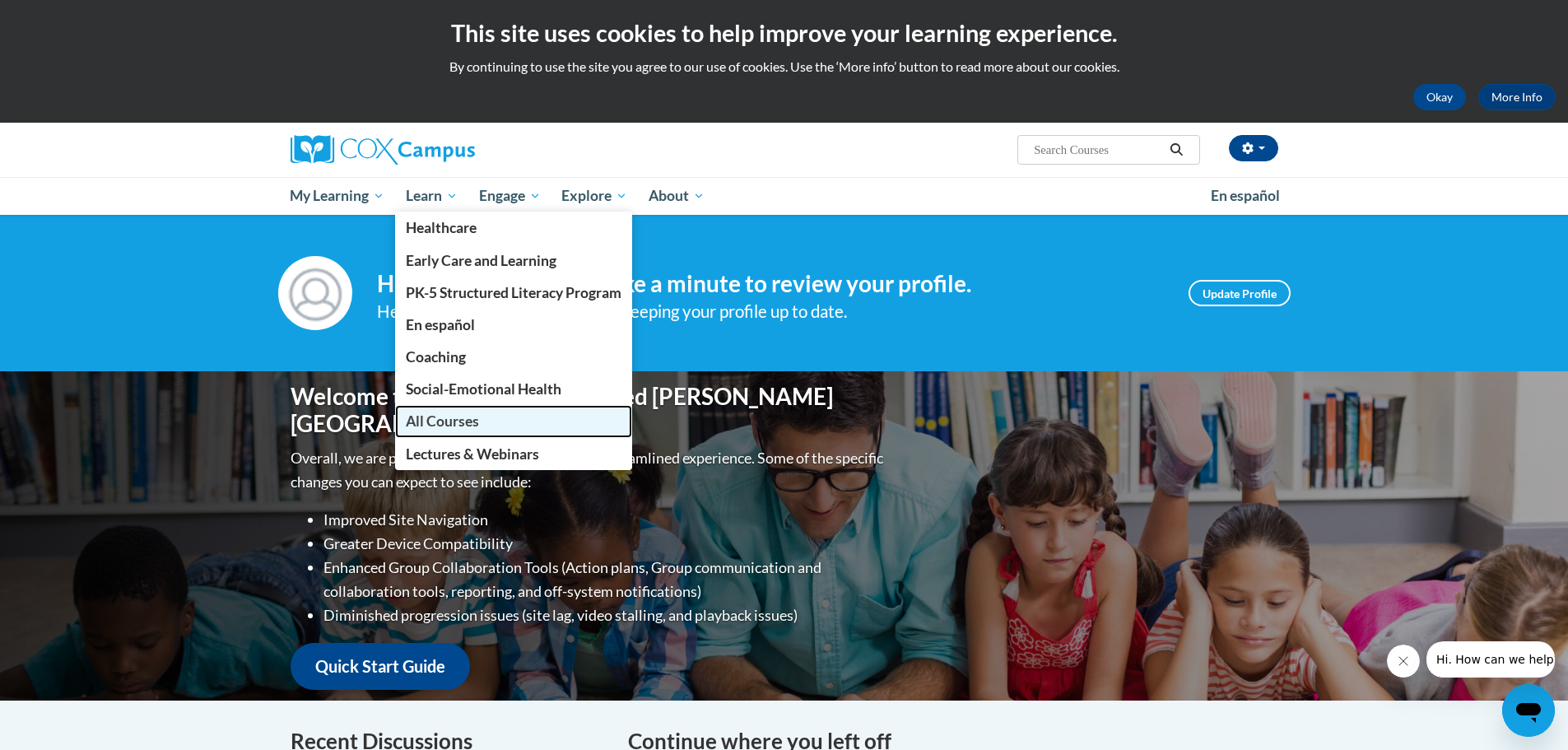
click at [423, 415] on span "All Courses" at bounding box center [443, 421] width 73 height 17
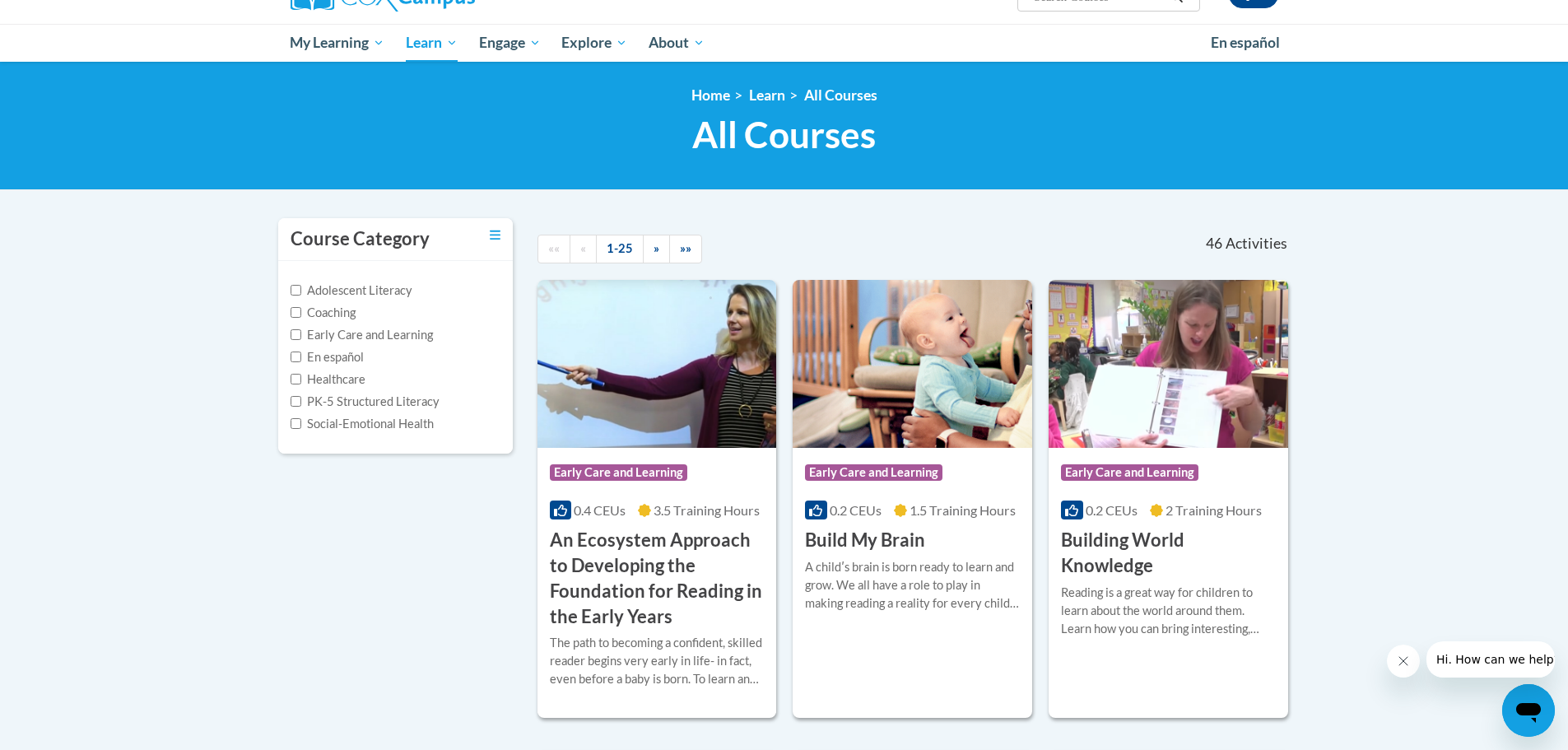
scroll to position [247, 0]
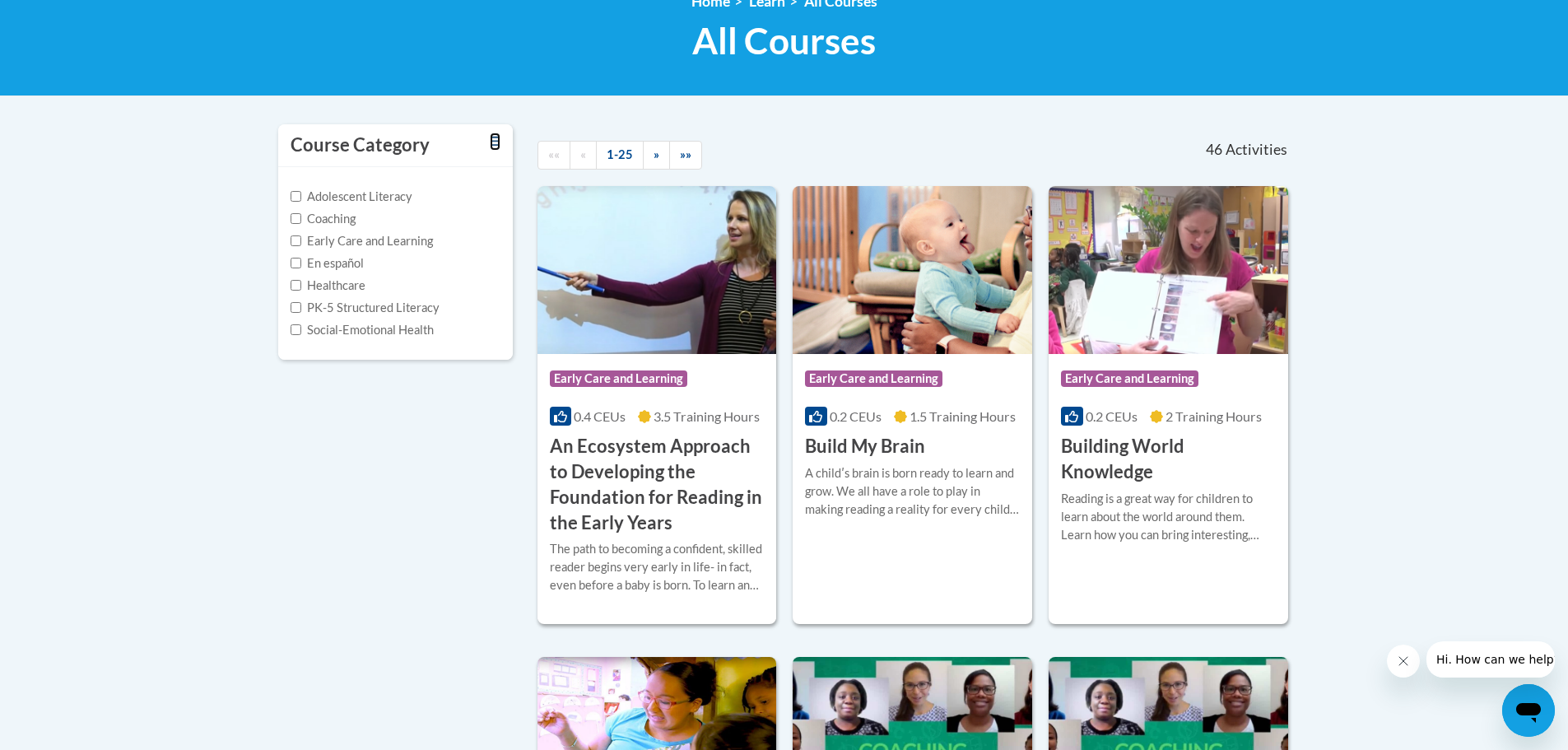
click at [494, 137] on icon "Toggle collapse" at bounding box center [495, 141] width 11 height 12
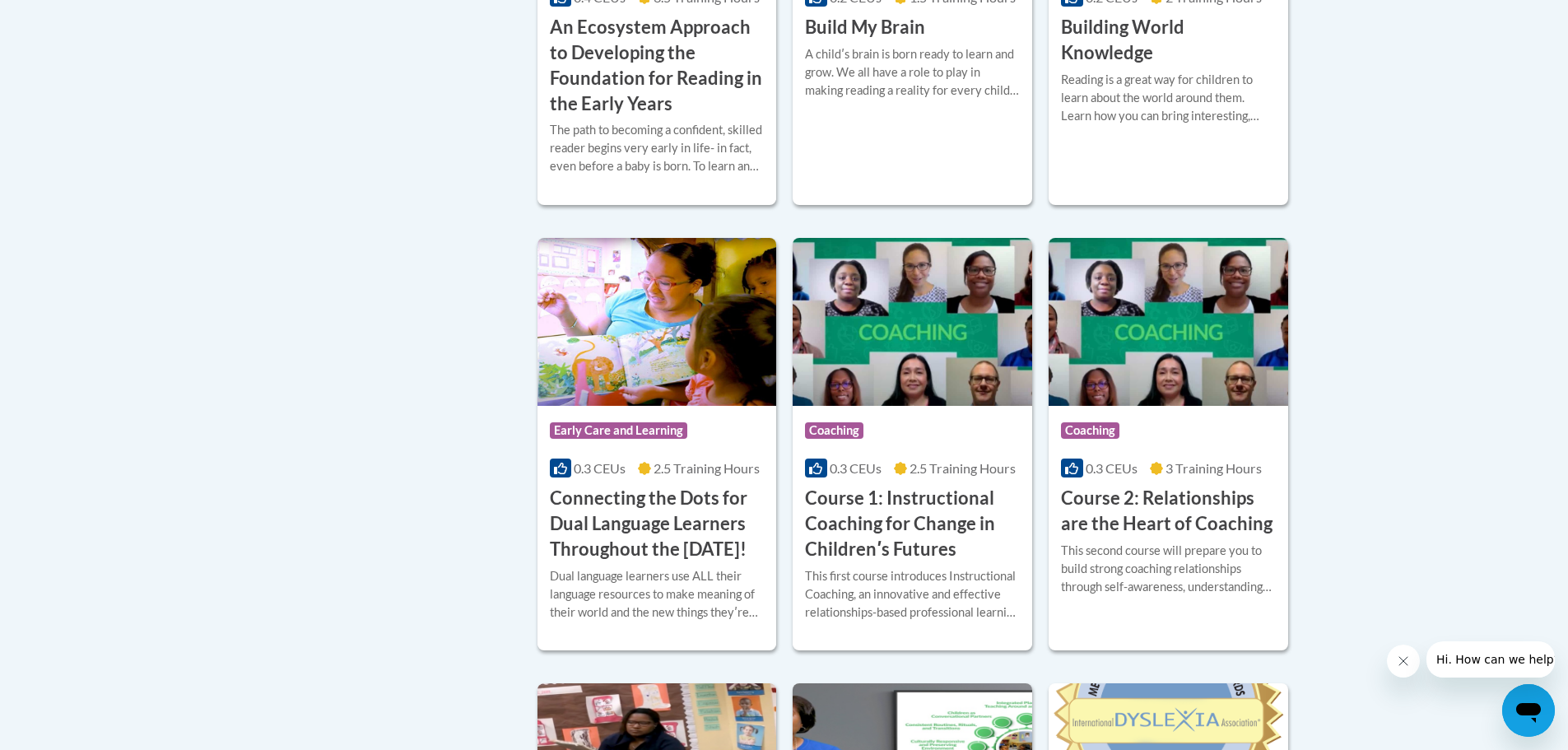
scroll to position [741, 0]
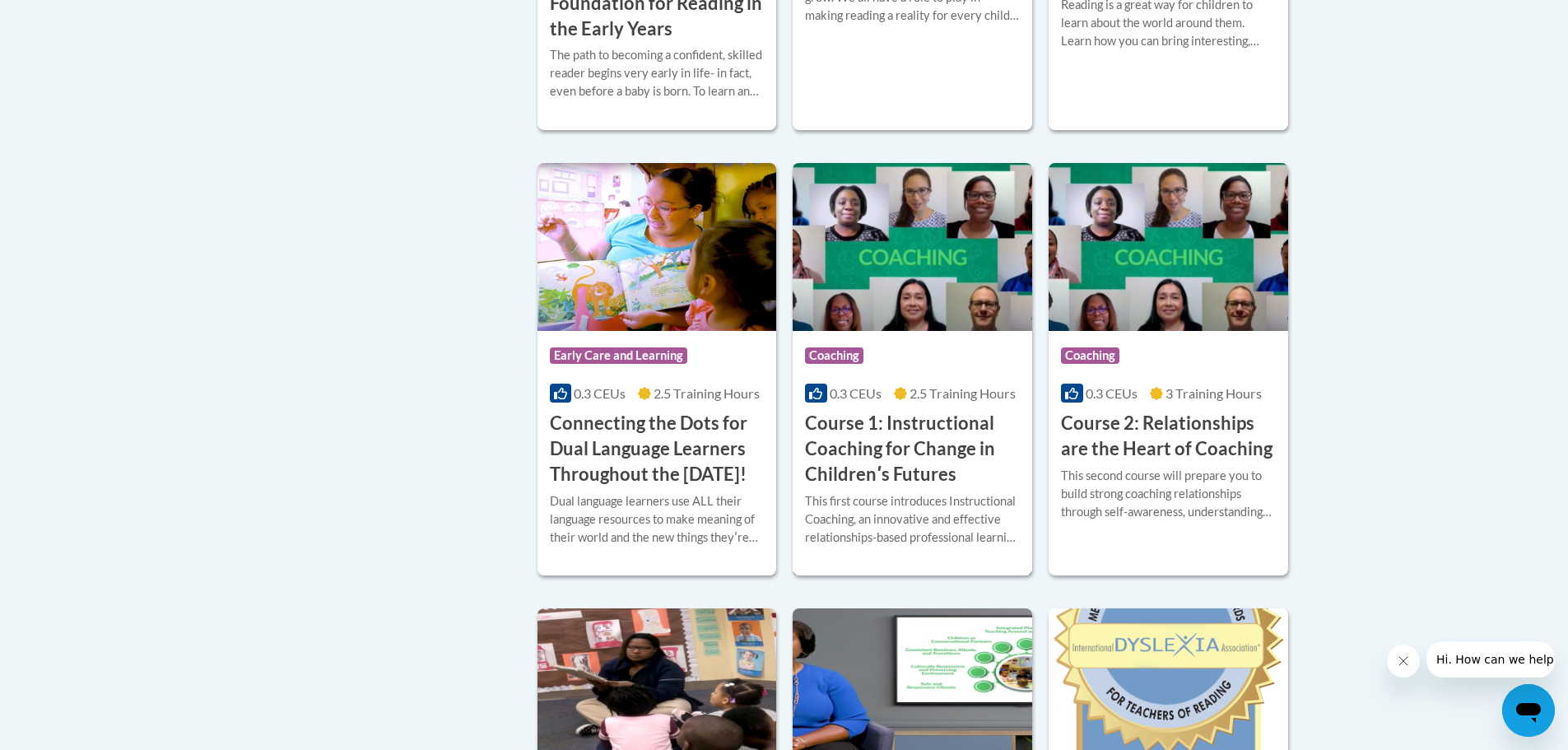
click at [885, 426] on h3 "Course 1: Instructional Coaching for Change in Childrenʹs Futures" at bounding box center [912, 448] width 215 height 76
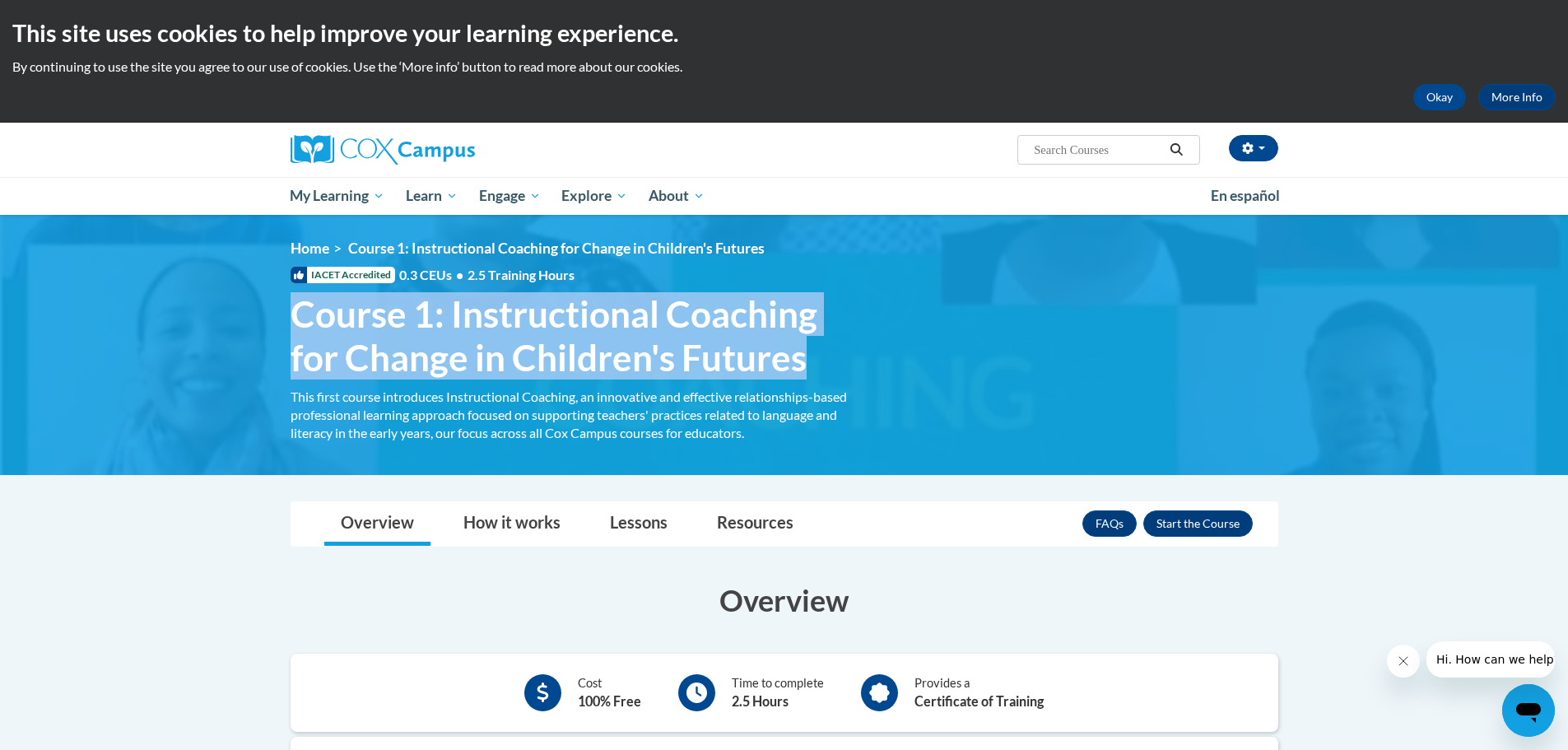
drag, startPoint x: 290, startPoint y: 313, endPoint x: 791, endPoint y: 367, distance: 503.9
click at [824, 367] on span "Course 1: Instructional Coaching for Change in Children's Futures" at bounding box center [574, 335] width 568 height 87
copy span "Course 1: Instructional Coaching for Change in Children's Futures"
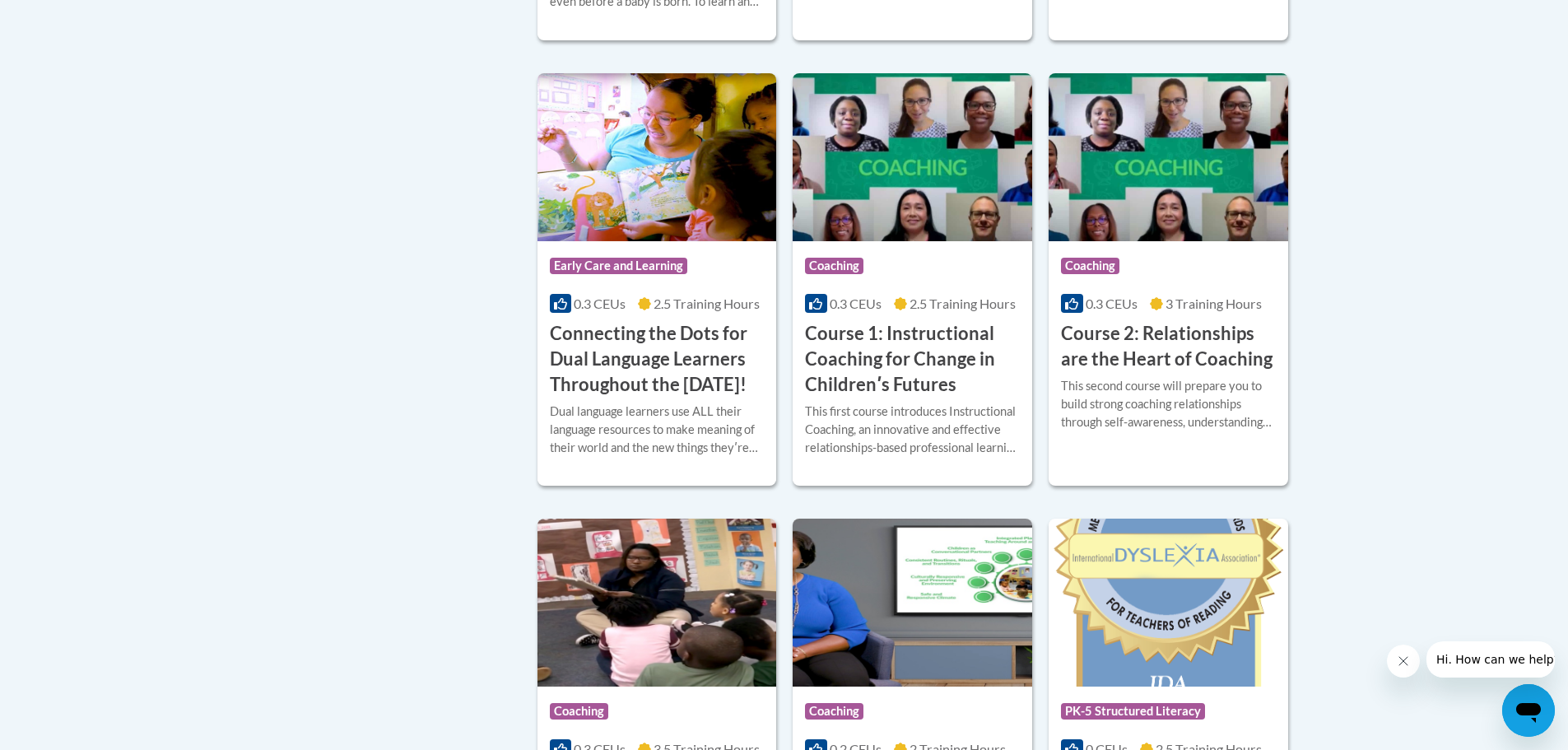
scroll to position [907, 0]
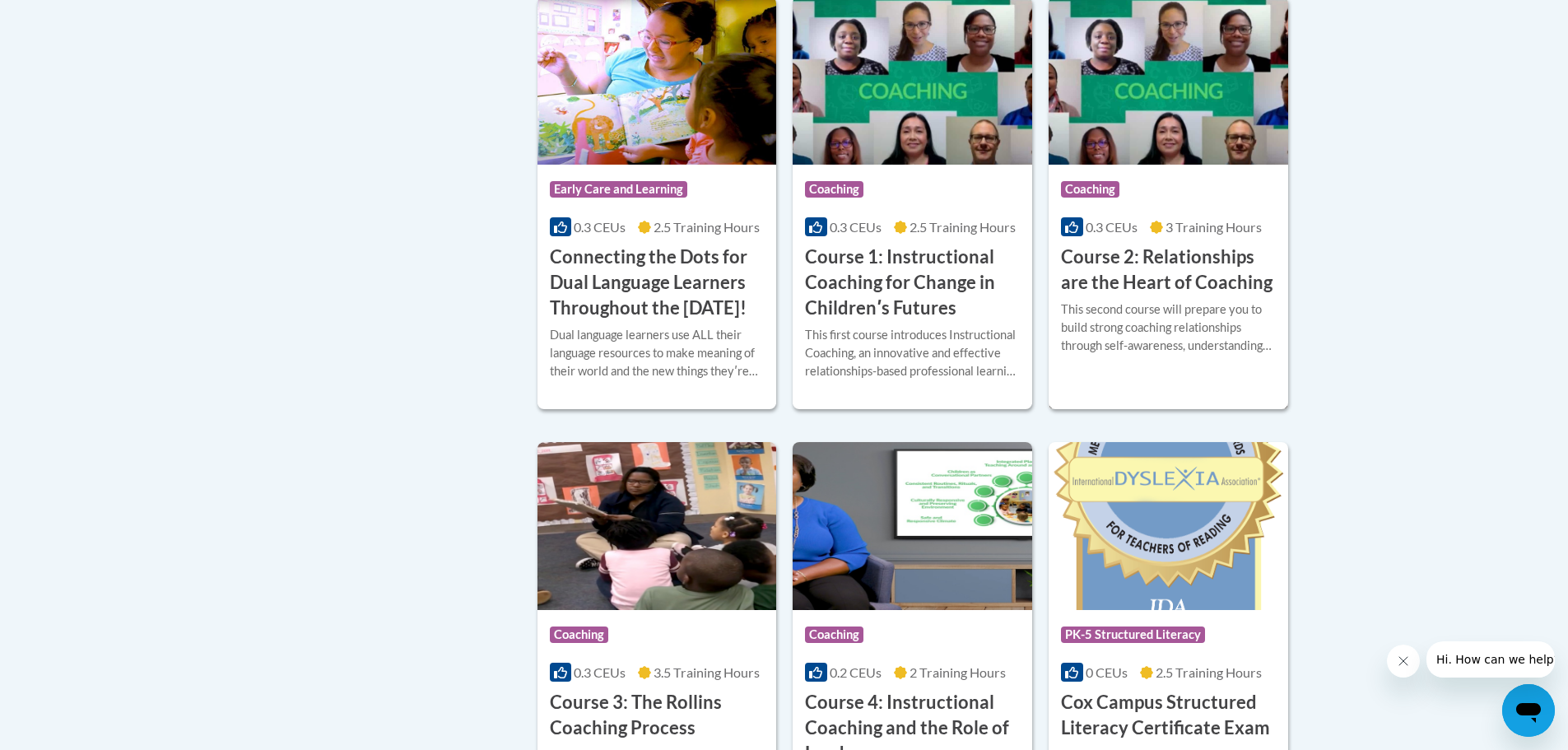
click at [1165, 264] on h3 "Course 2: Relationships are the Heart of Coaching" at bounding box center [1169, 270] width 215 height 51
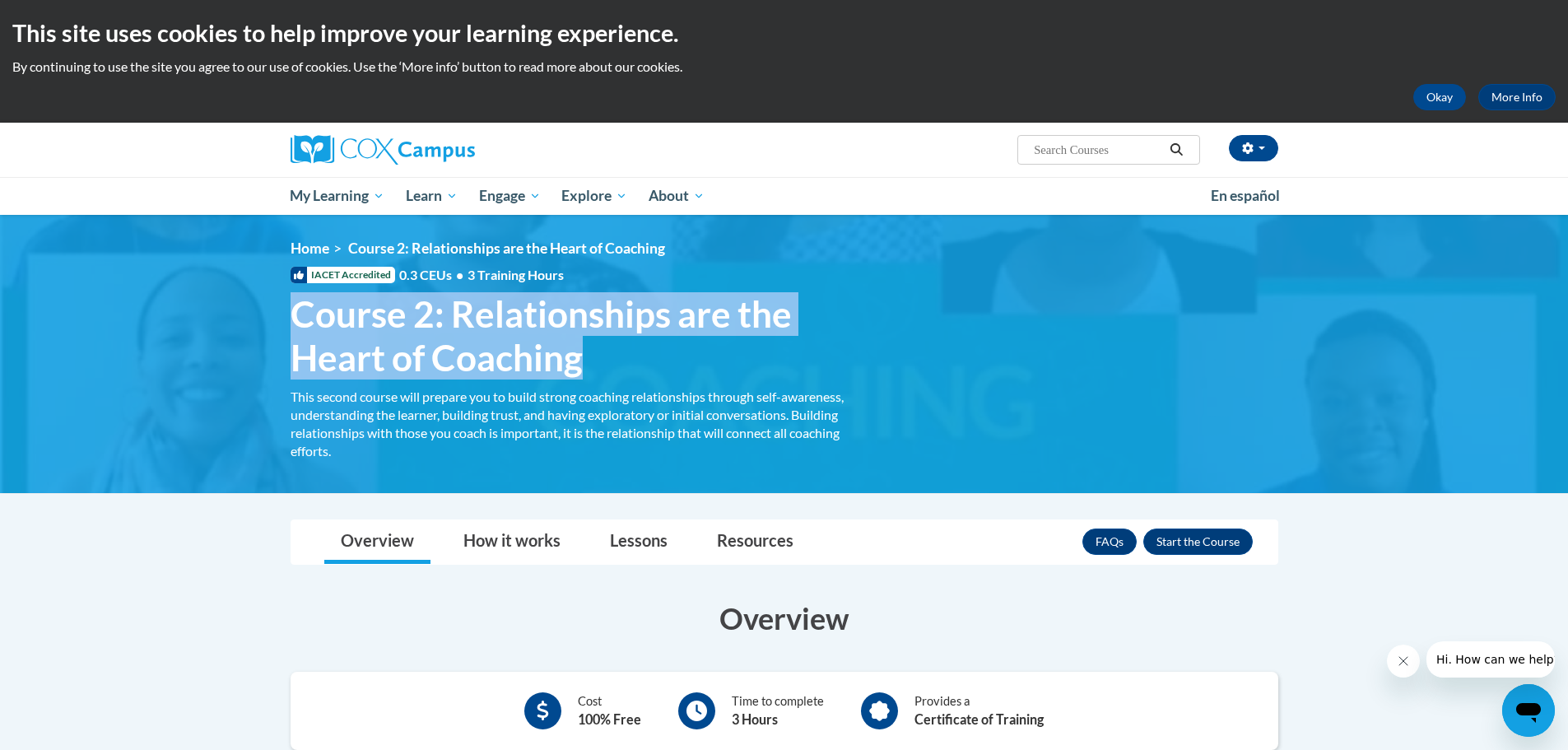
drag, startPoint x: 302, startPoint y: 318, endPoint x: 596, endPoint y: 361, distance: 297.1
click at [596, 361] on span "Course 2: Relationships are the Heart of Coaching" at bounding box center [574, 335] width 568 height 87
copy span "Course 2: Relationships are the Heart of Coaching"
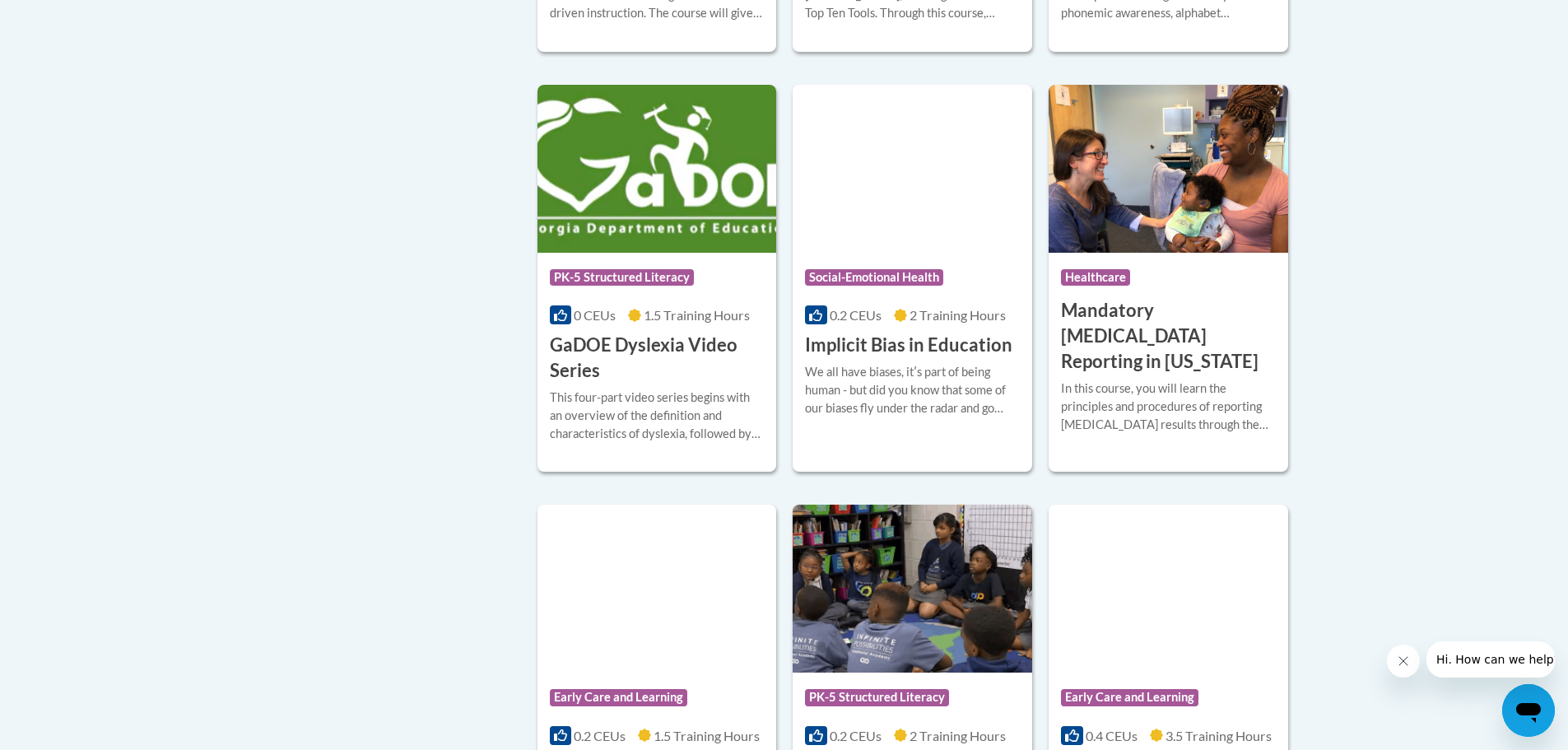
scroll to position [2141, 0]
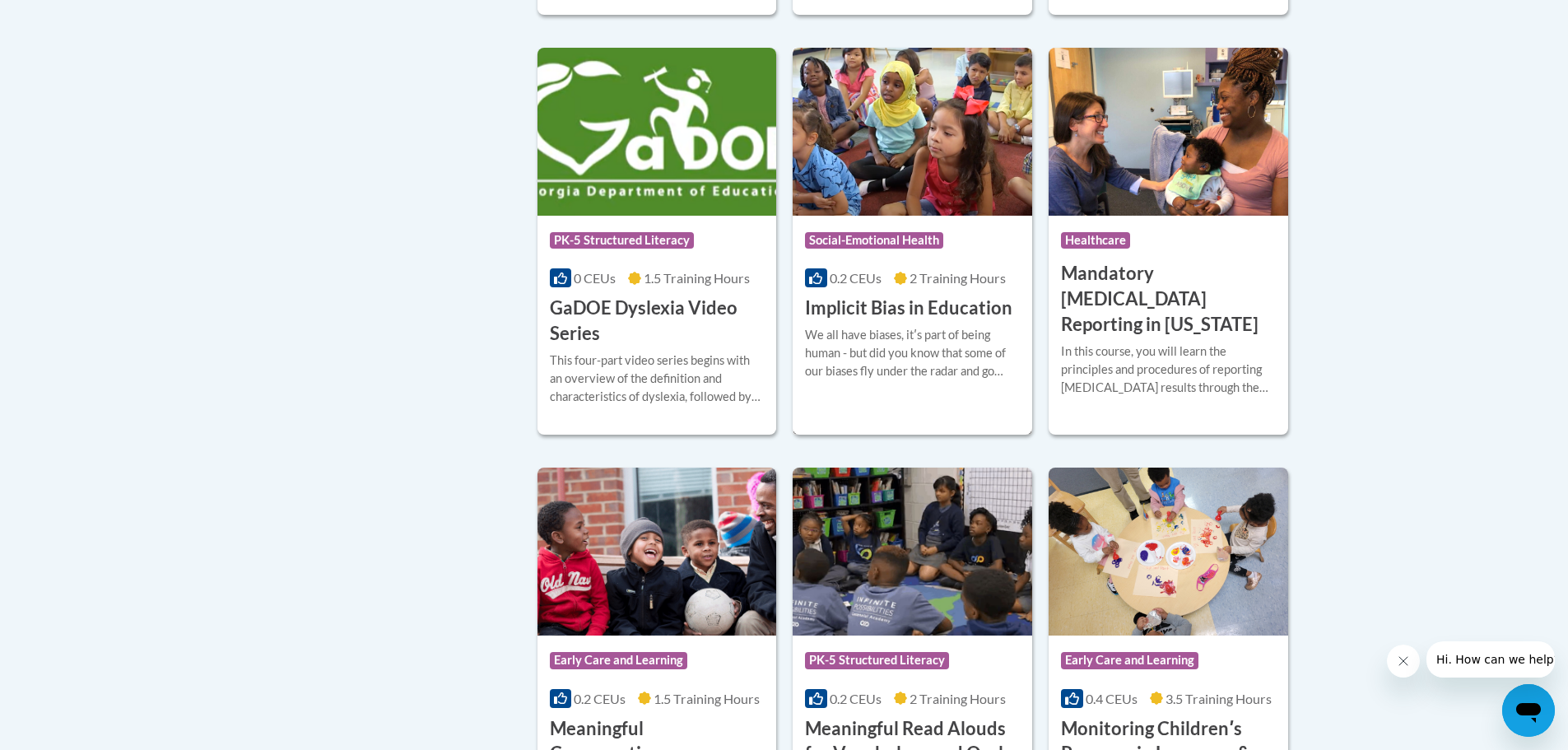
click at [851, 206] on img at bounding box center [912, 131] width 239 height 168
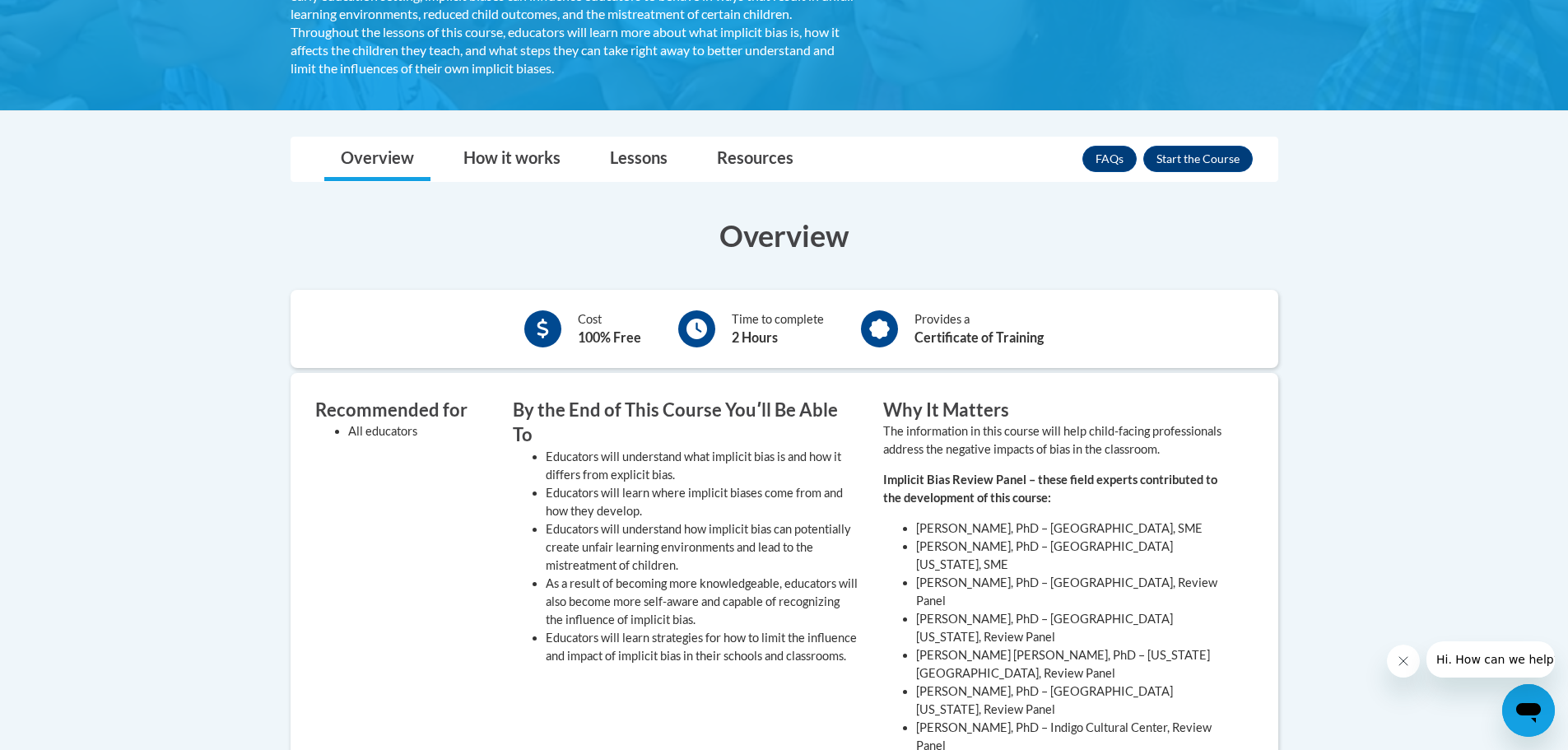
scroll to position [83, 0]
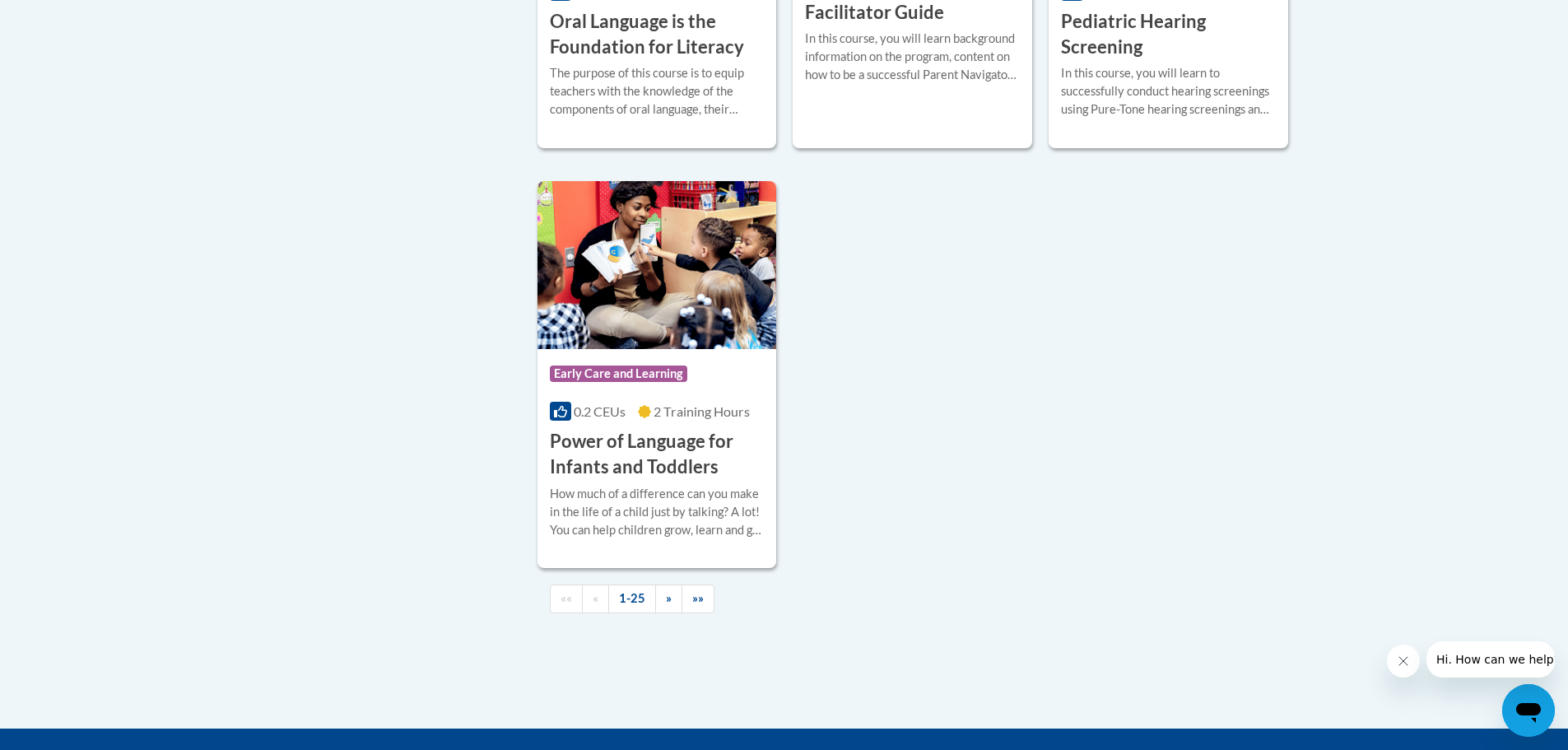
scroll to position [3787, 0]
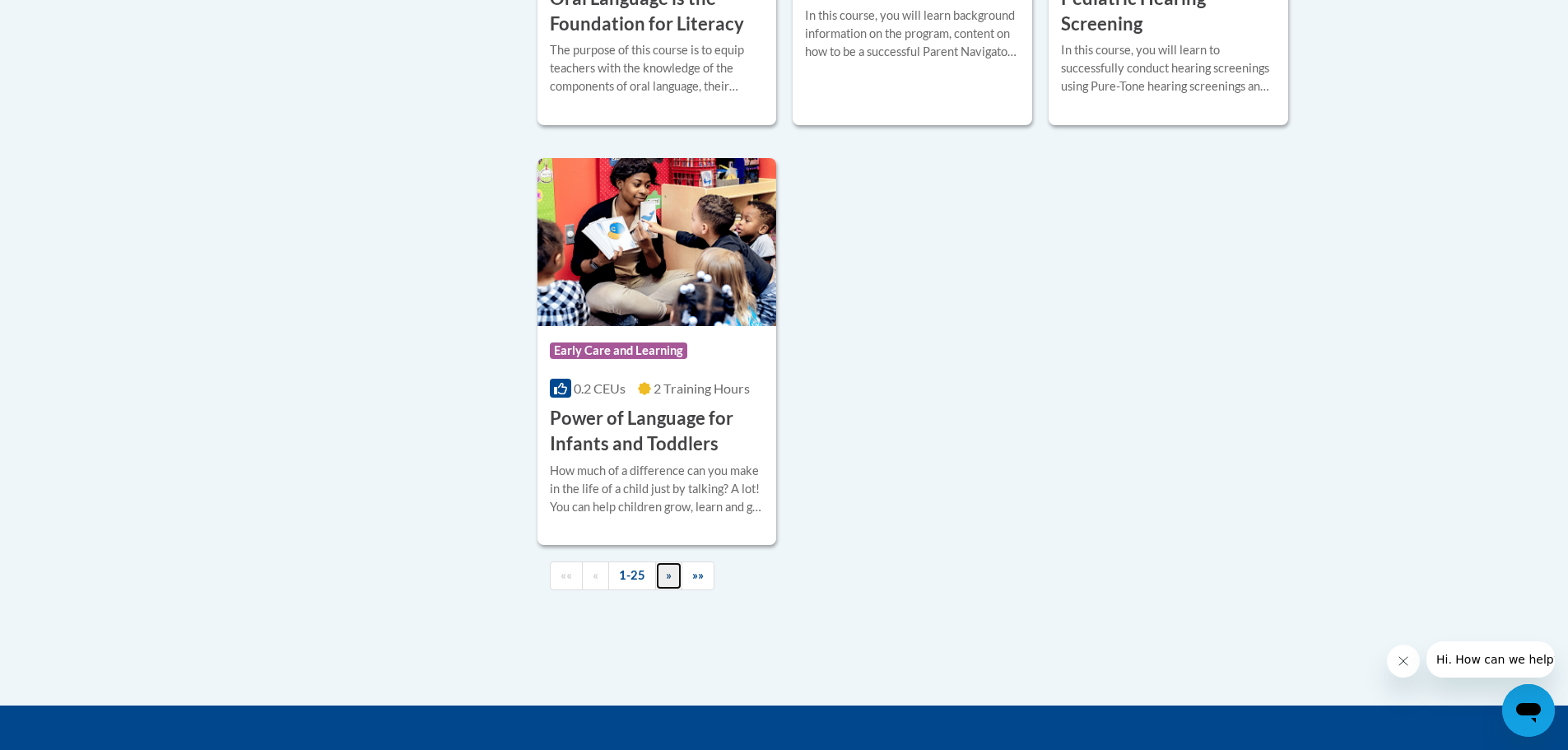
click at [666, 581] on span "»" at bounding box center [669, 575] width 6 height 14
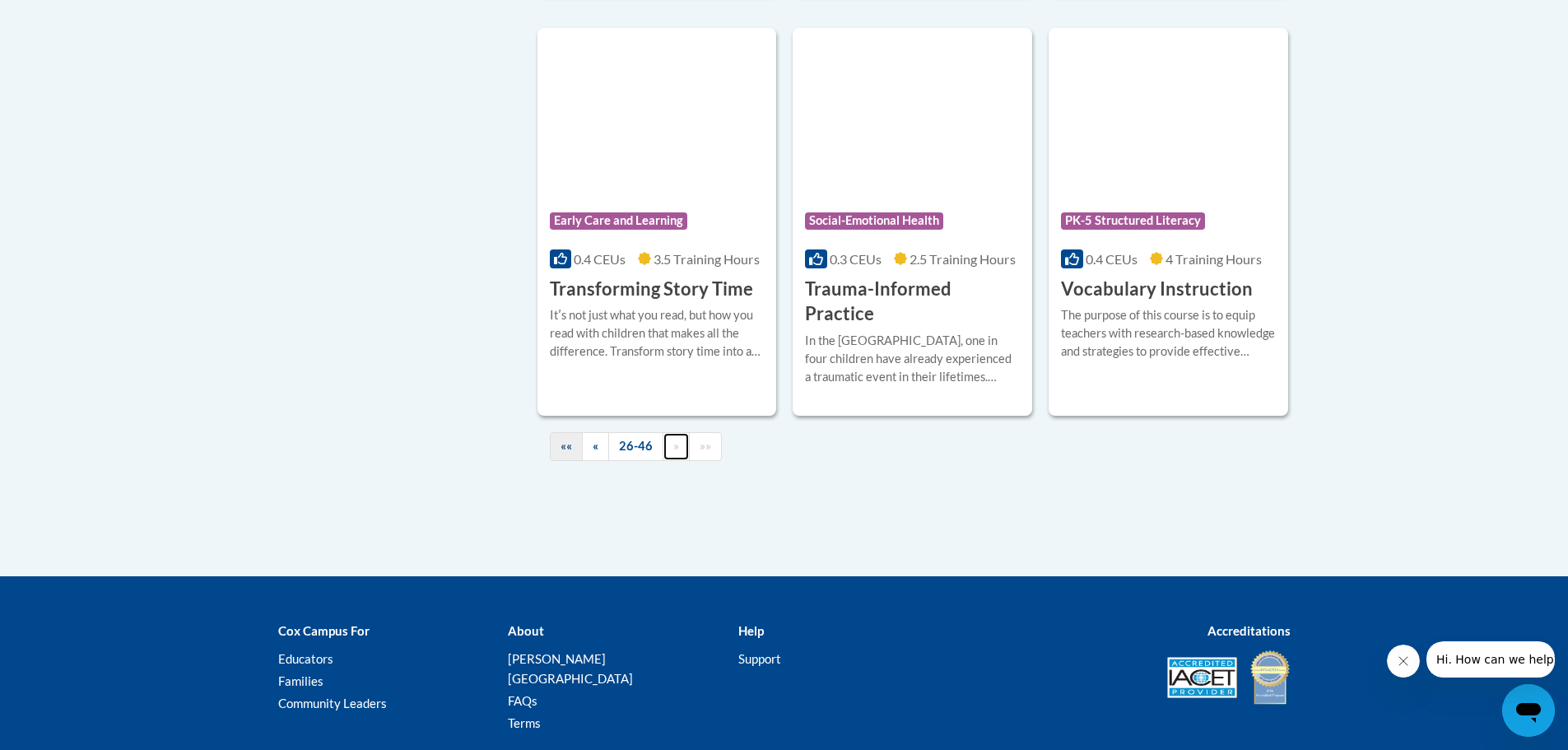
scroll to position [2946, 0]
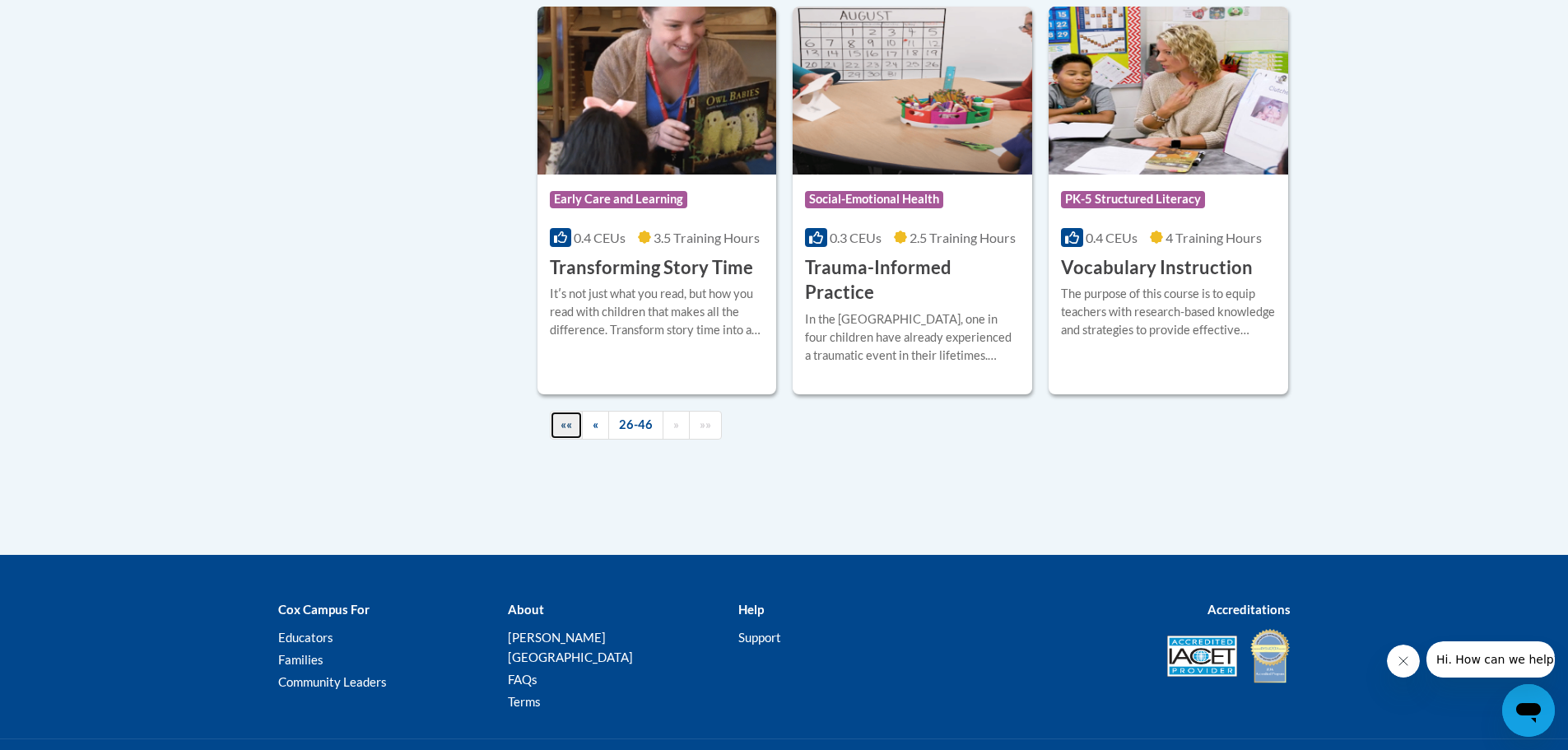
click at [564, 417] on span "««" at bounding box center [566, 424] width 12 height 14
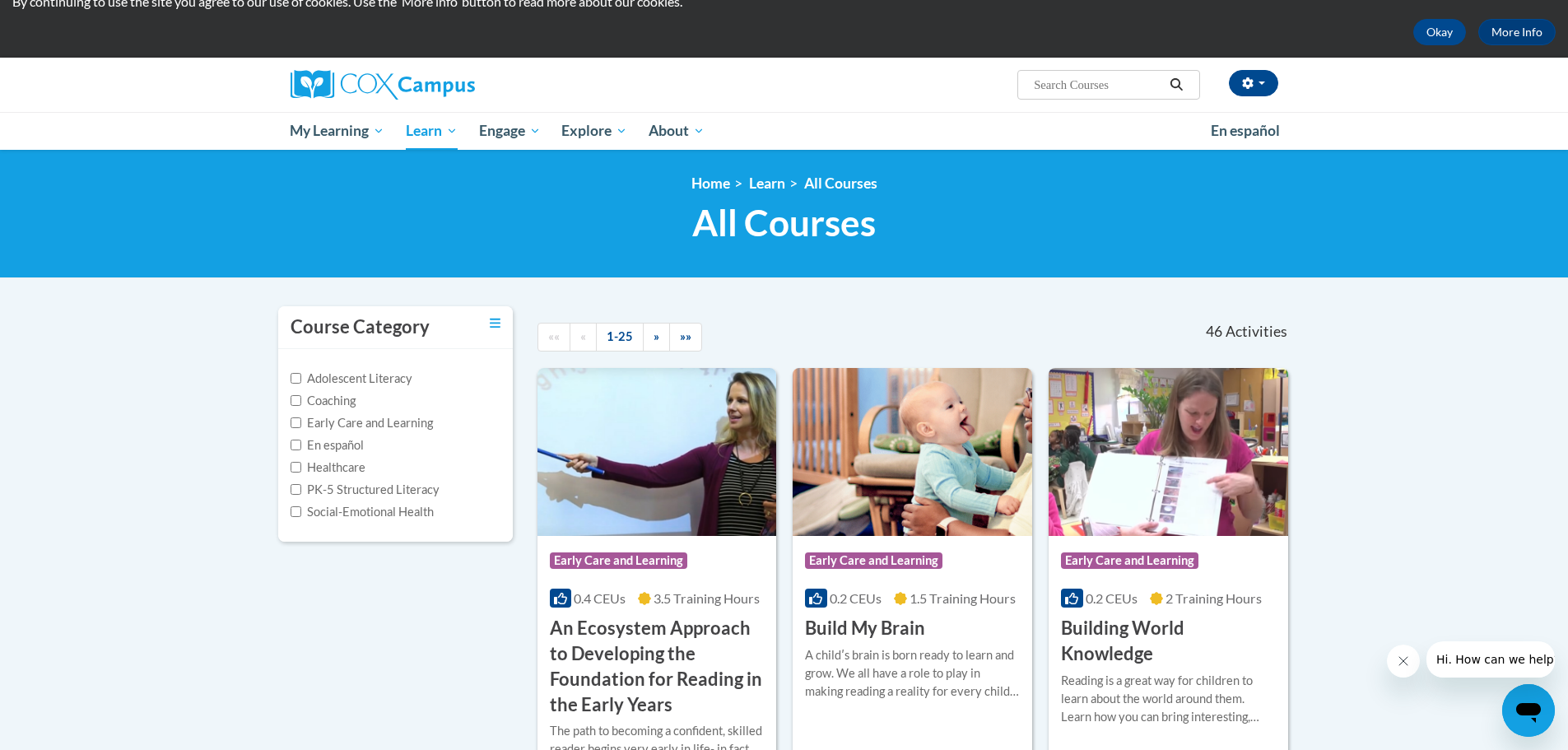
scroll to position [247, 0]
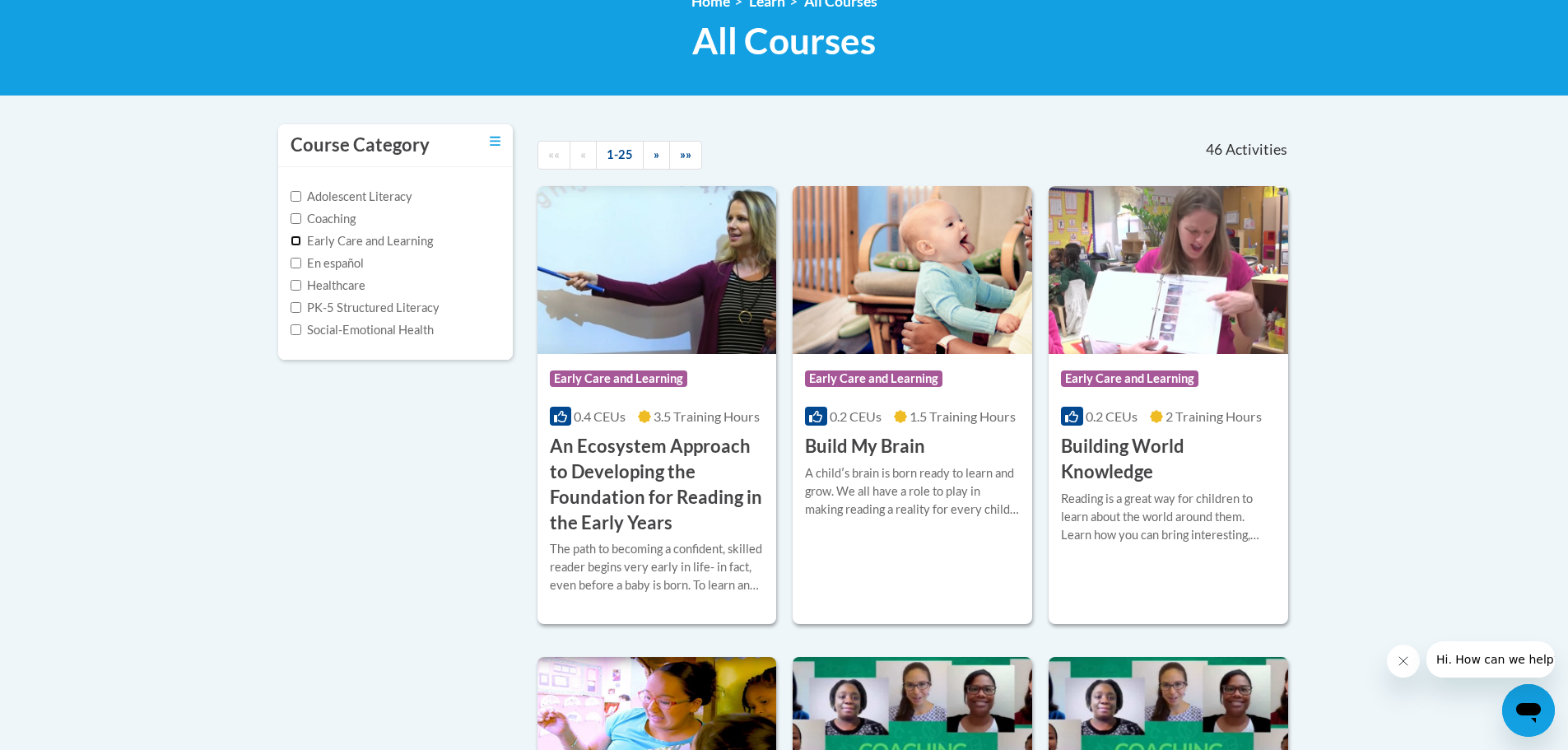
click at [296, 239] on input "Early Care and Learning" at bounding box center [296, 240] width 11 height 11
checkbox input "true"
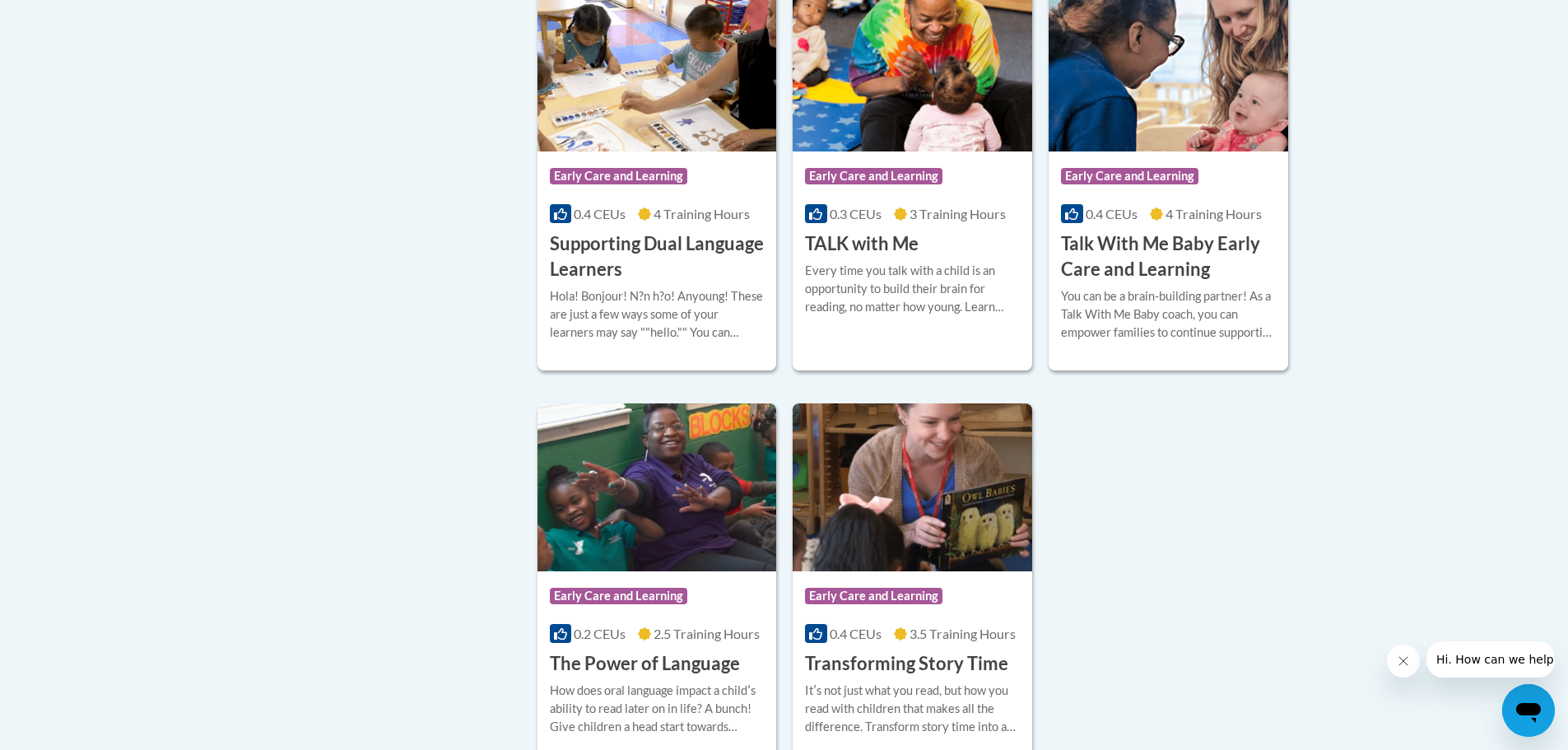
scroll to position [1891, 0]
